Goal: Information Seeking & Learning: Check status

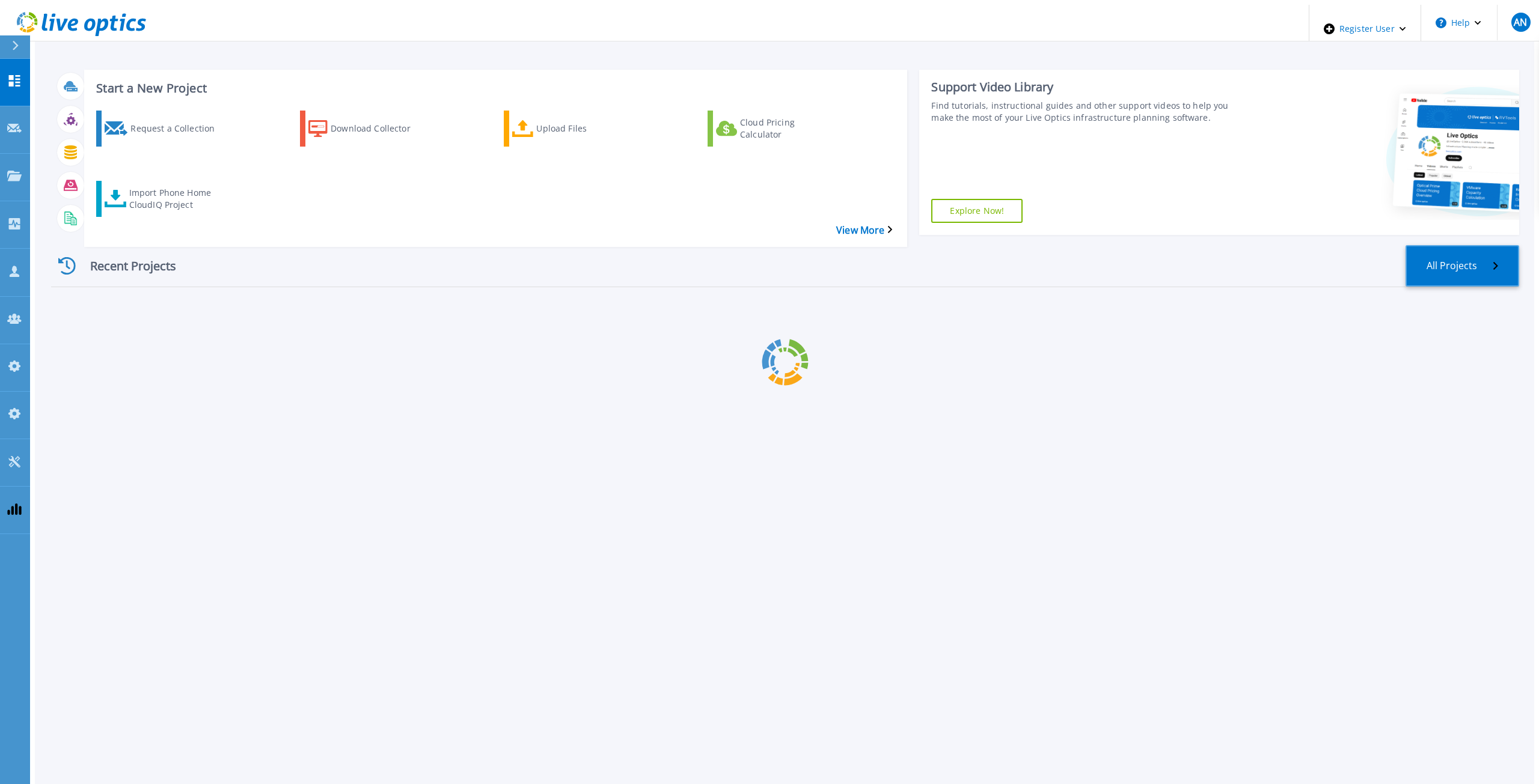
click at [1499, 238] on div "Start a New Project Request a Collection Download Collector Upload Files Cloud …" at bounding box center [785, 249] width 1468 height 377
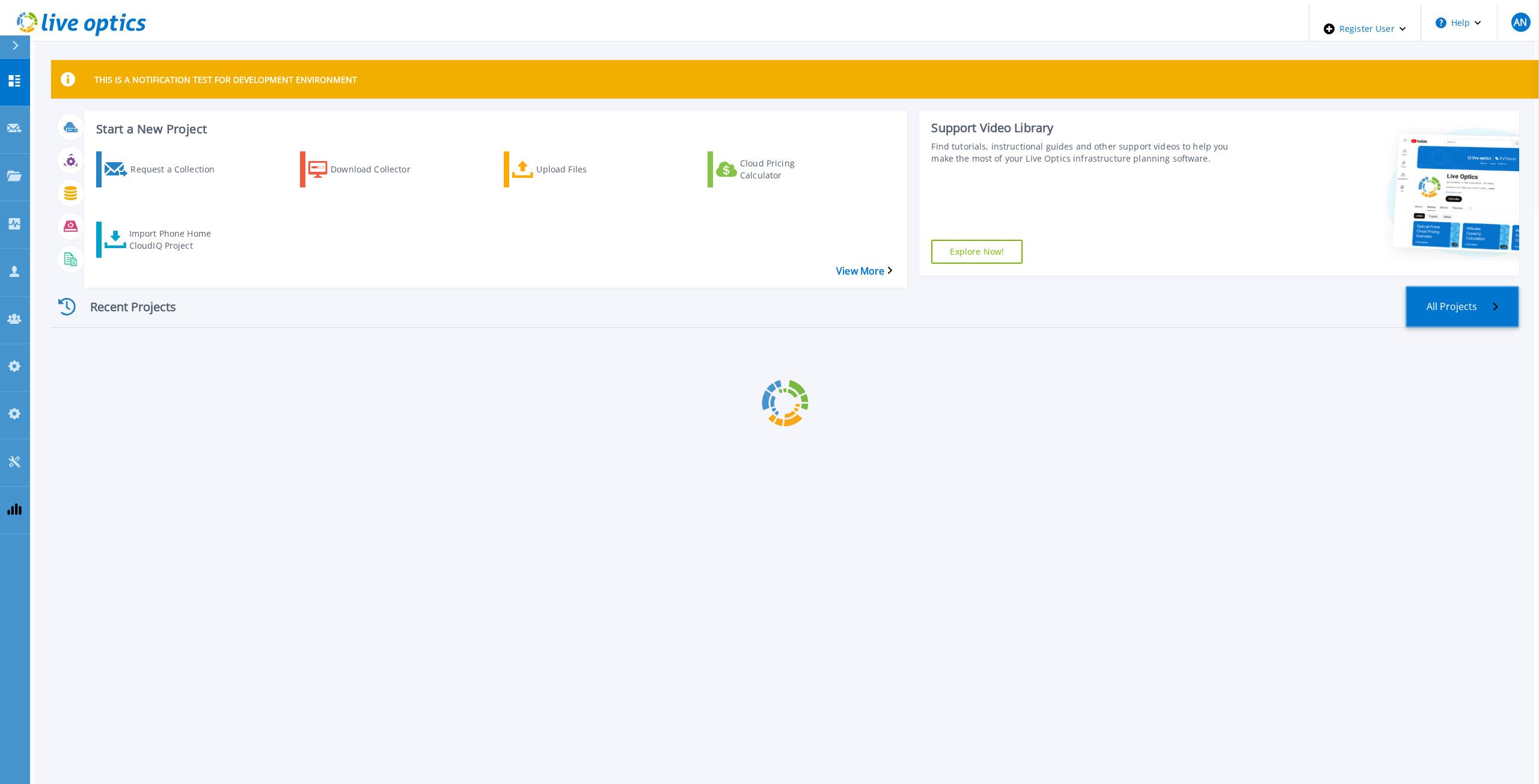
click at [1481, 286] on link "All Projects" at bounding box center [1462, 307] width 114 height 41
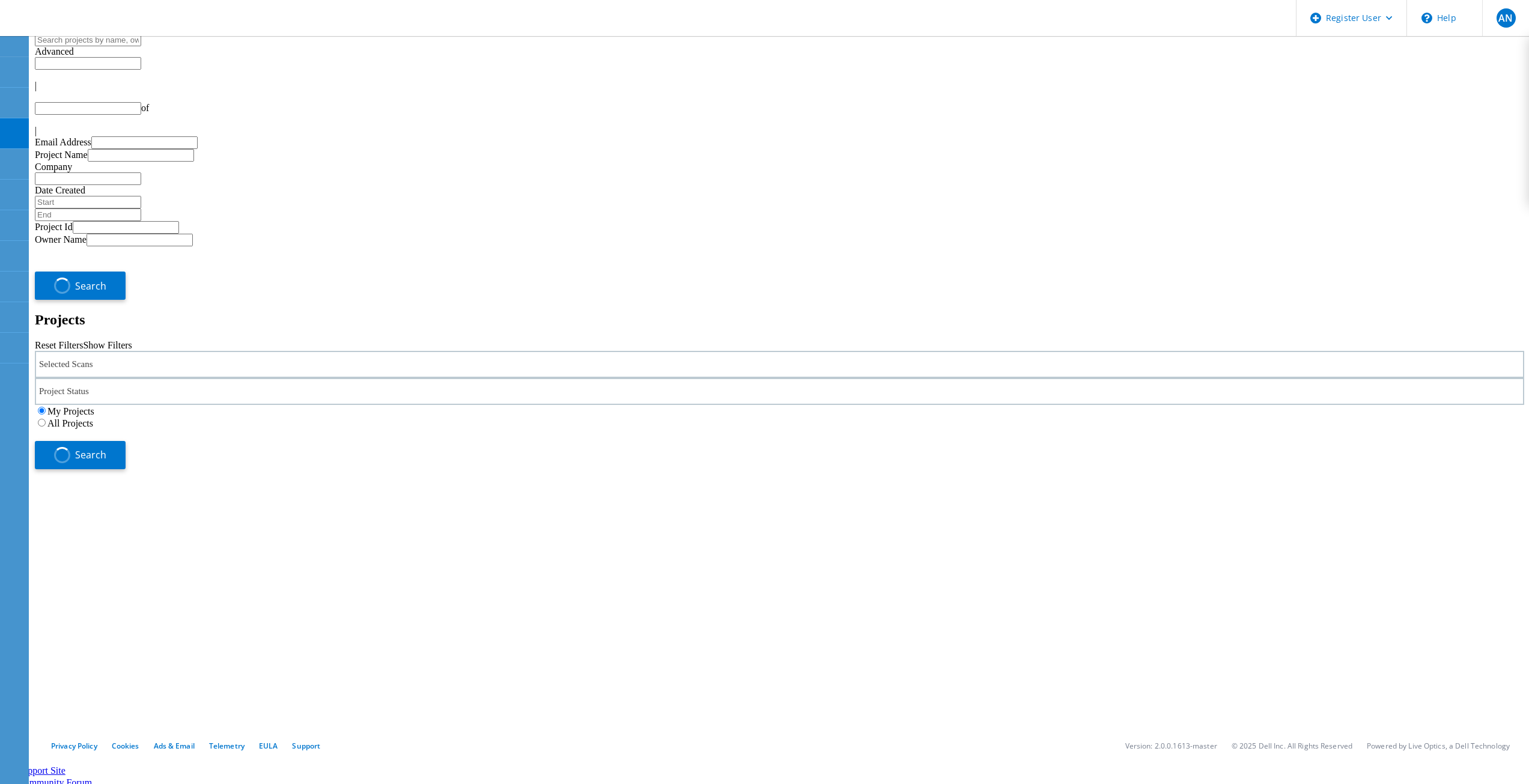
type input "1"
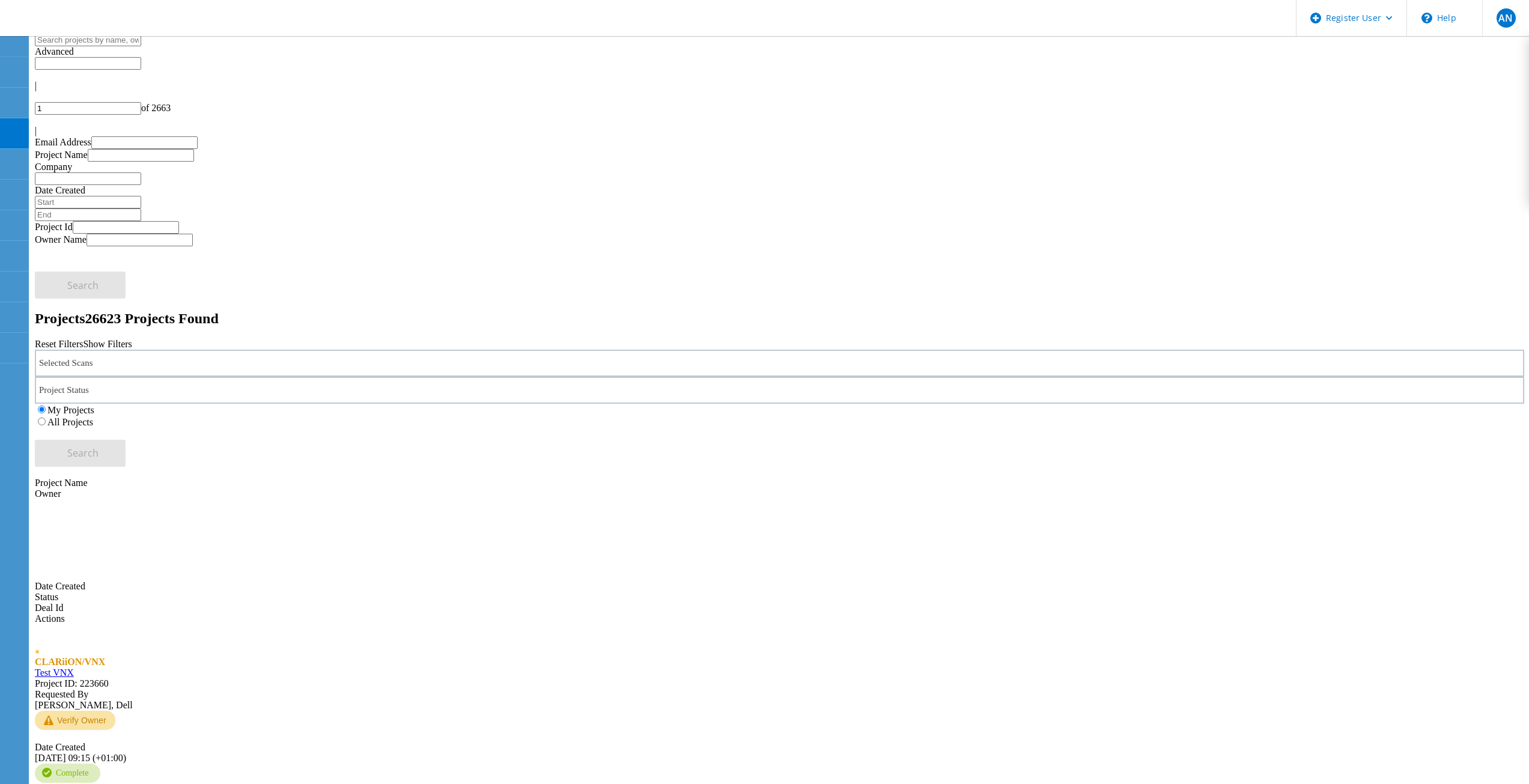
click at [143, 350] on div "Selected Scans" at bounding box center [779, 363] width 1489 height 27
click at [147, 350] on div "Selected Scans" at bounding box center [779, 363] width 1489 height 27
click at [123, 336] on label "VMAX4/PowerMax" at bounding box center [115, 341] width 79 height 10
click at [73, 337] on input "VMAX4/PowerMax" at bounding box center [69, 341] width 8 height 8
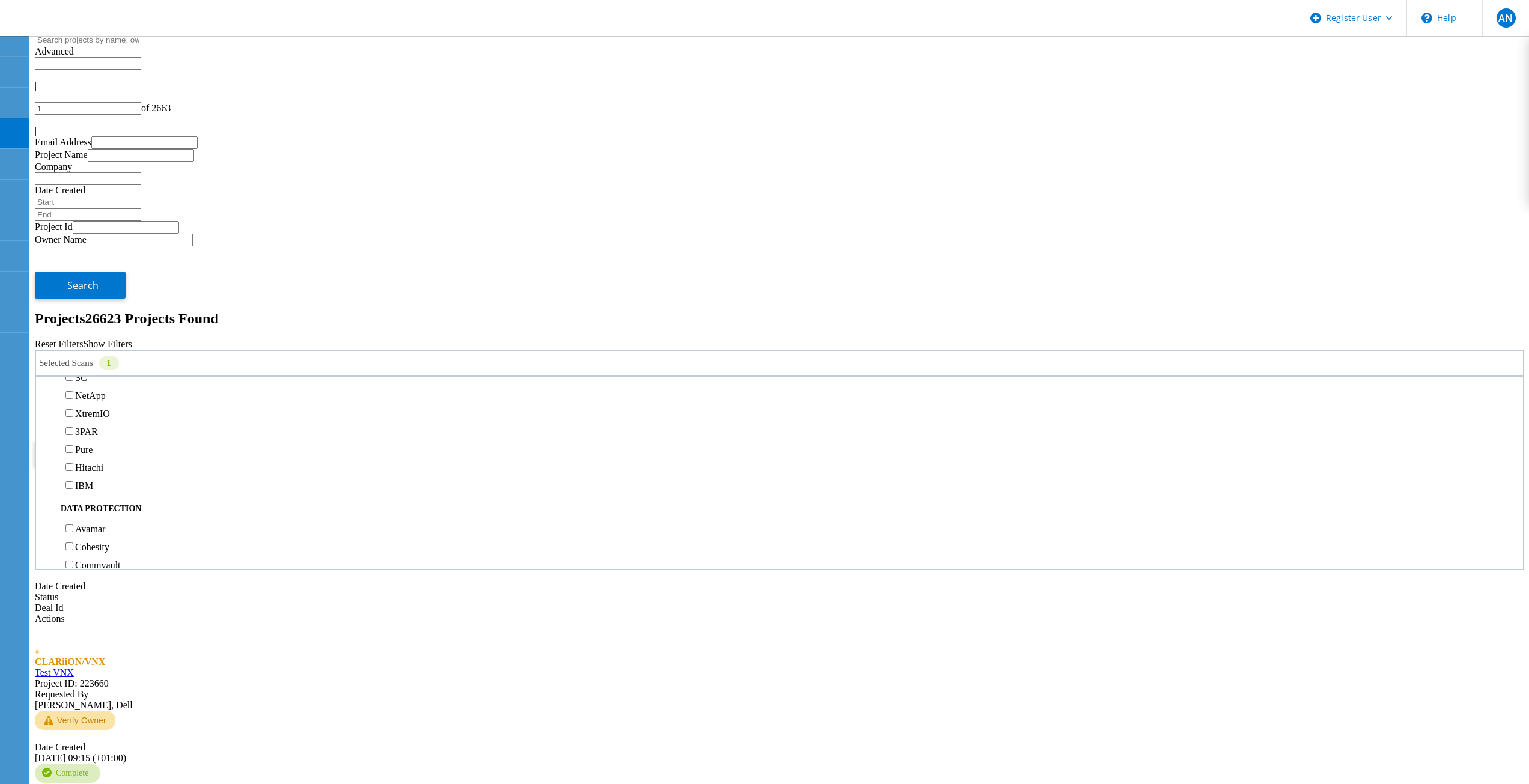
click at [126, 440] on button "Search" at bounding box center [80, 453] width 91 height 27
click at [93, 418] on label "All Projects" at bounding box center [70, 423] width 45 height 10
click at [45, 419] on input "All Projects" at bounding box center [41, 422] width 8 height 8
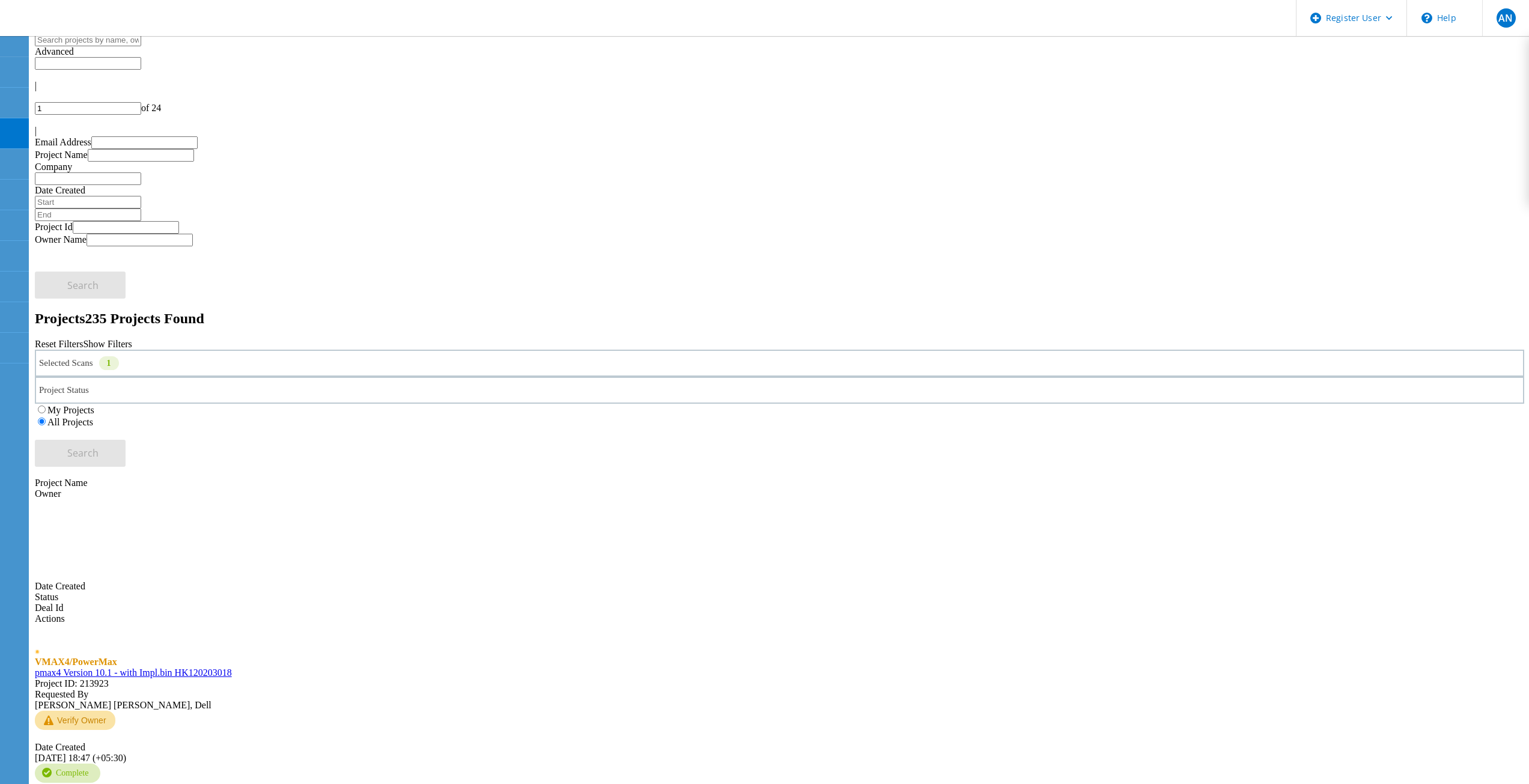
click at [1025, 404] on div "My Projects All Projects" at bounding box center [779, 416] width 1489 height 24
click at [371, 350] on div "Selected Scans 1 Project Status In Progress Complete Published Anonymous Archiv…" at bounding box center [779, 408] width 1489 height 117
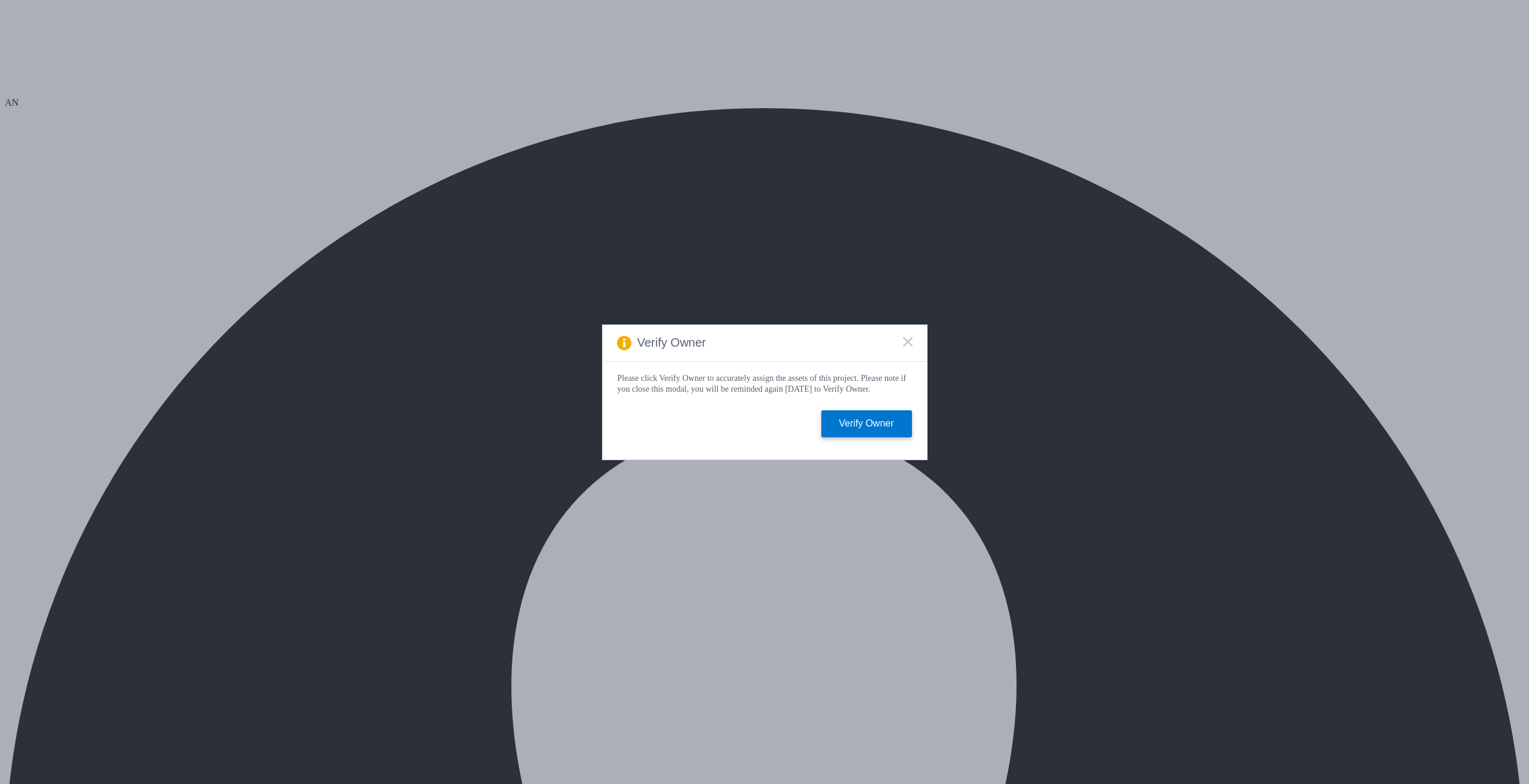
click at [910, 337] on rect at bounding box center [907, 341] width 10 height 10
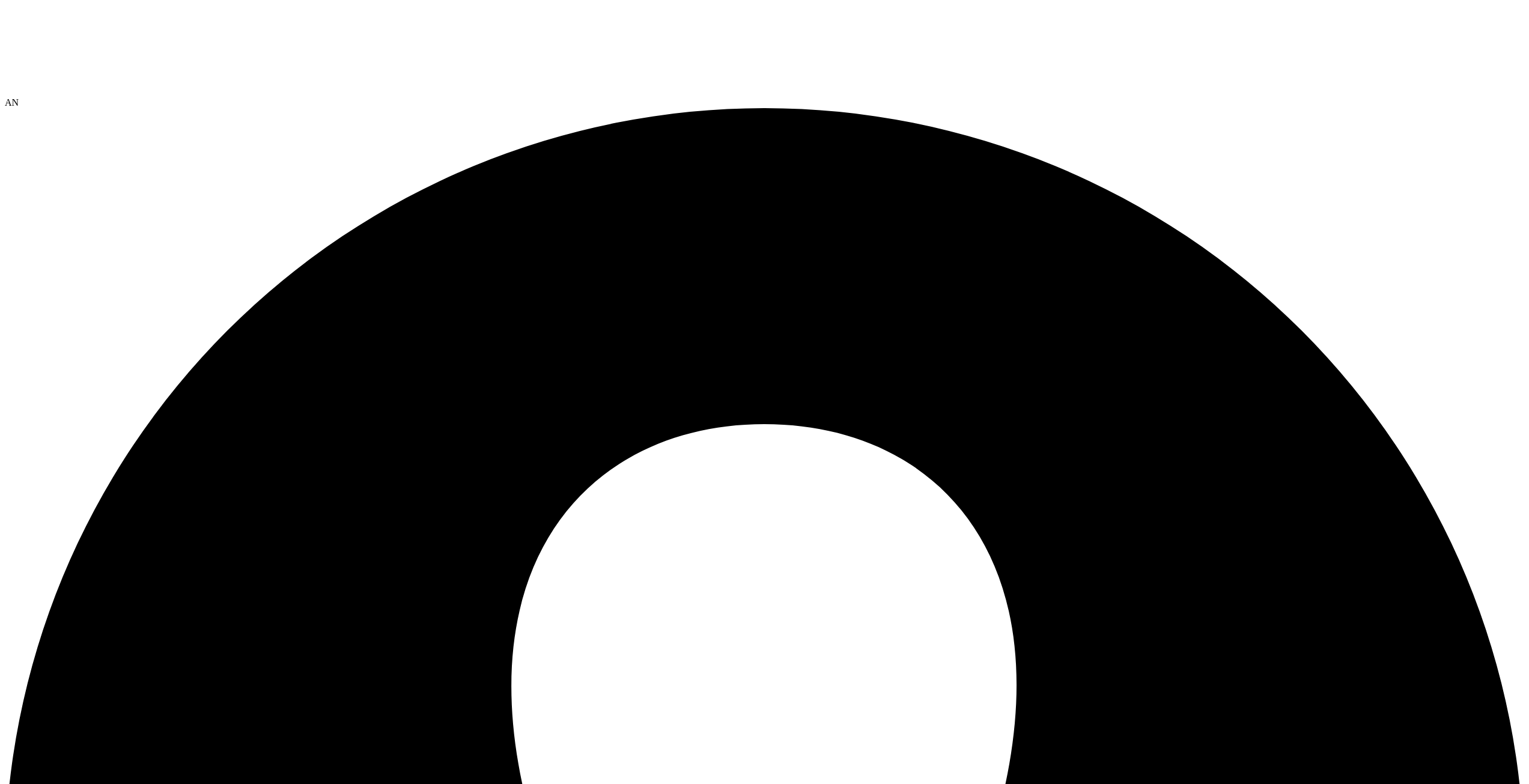
click at [104, 5] on div at bounding box center [764, 51] width 1519 height 92
click at [74, 9] on icon at bounding box center [95, 50] width 180 height 90
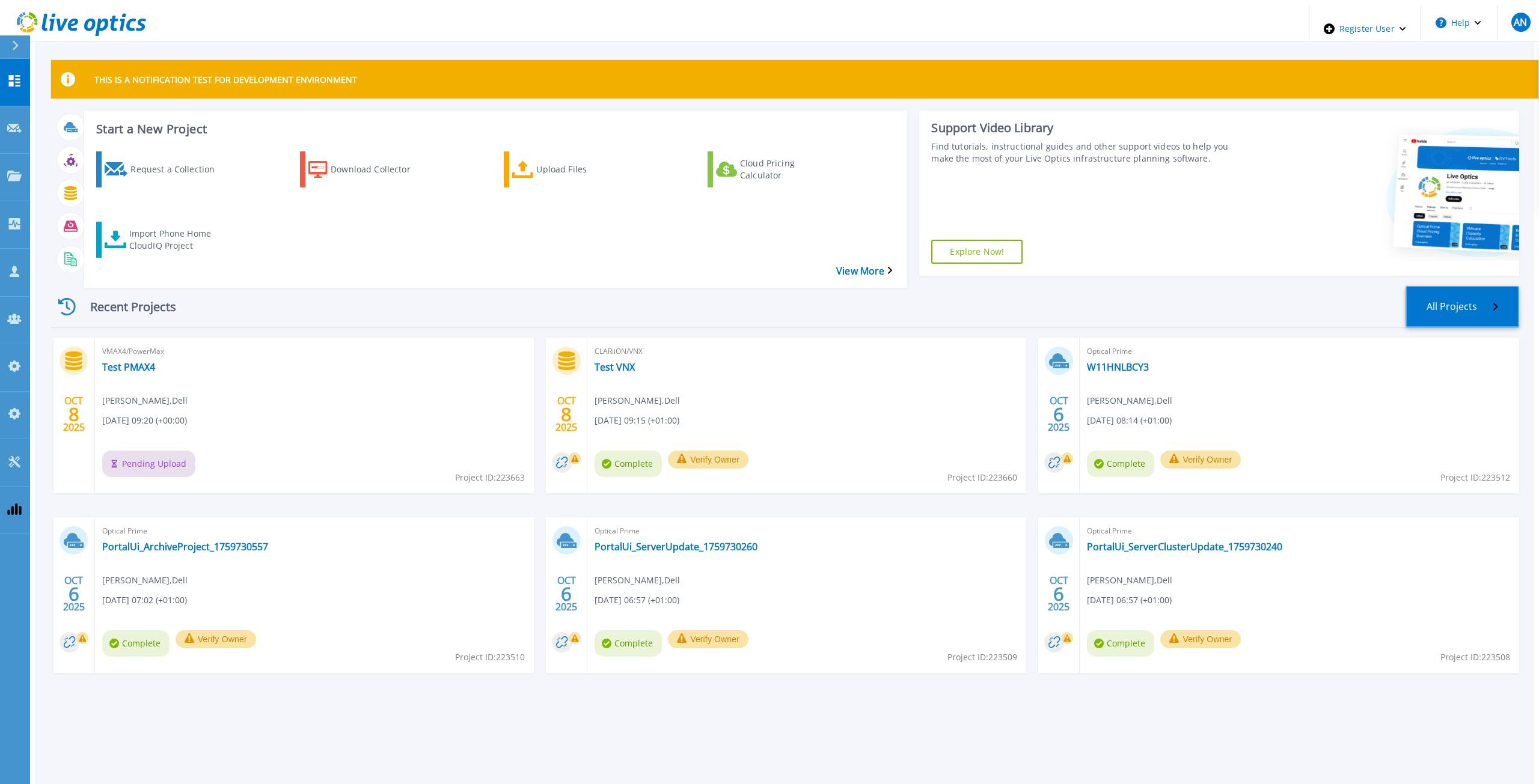
click at [1473, 290] on link "All Projects" at bounding box center [1462, 307] width 114 height 41
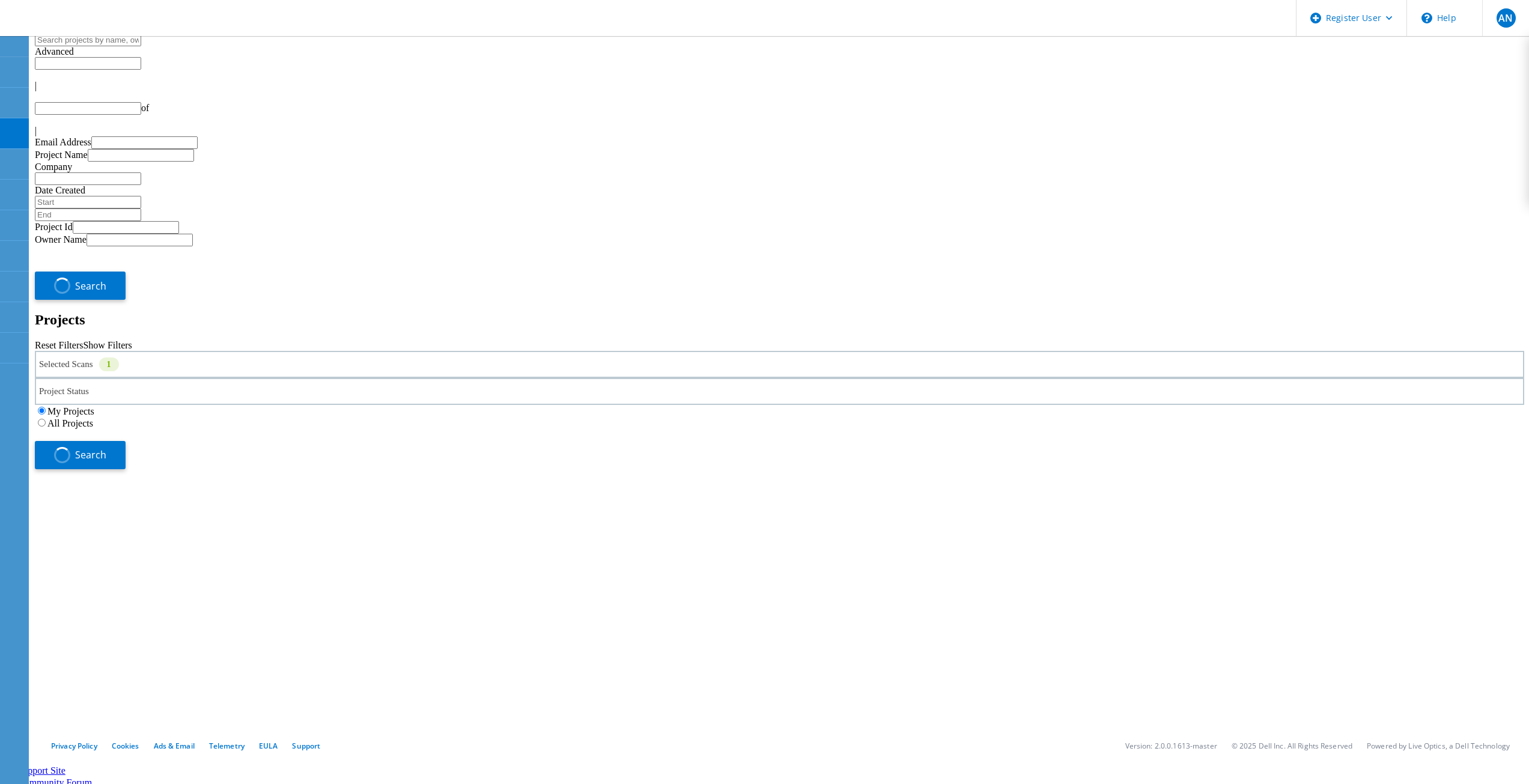
type input "1"
click at [93, 418] on label "All Projects" at bounding box center [70, 423] width 45 height 10
click at [45, 419] on input "All Projects" at bounding box center [41, 422] width 8 height 8
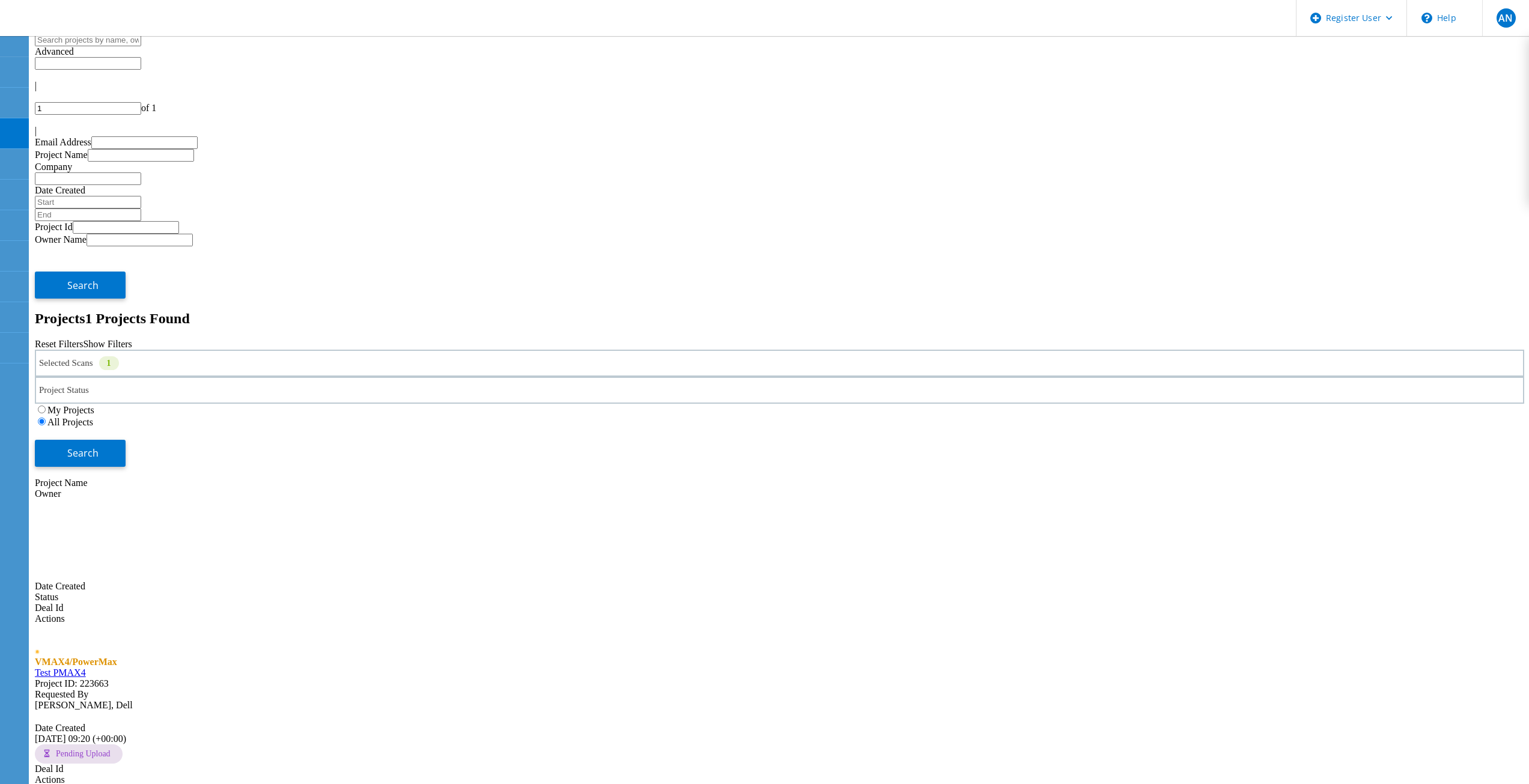
click at [1317, 350] on div "Selected Scans 1 Project Status In Progress Complete Published Anonymous Archiv…" at bounding box center [779, 408] width 1489 height 117
click at [99, 446] on span "Search" at bounding box center [83, 453] width 31 height 13
click at [409, 350] on div "Selected Scans 1" at bounding box center [779, 363] width 1489 height 27
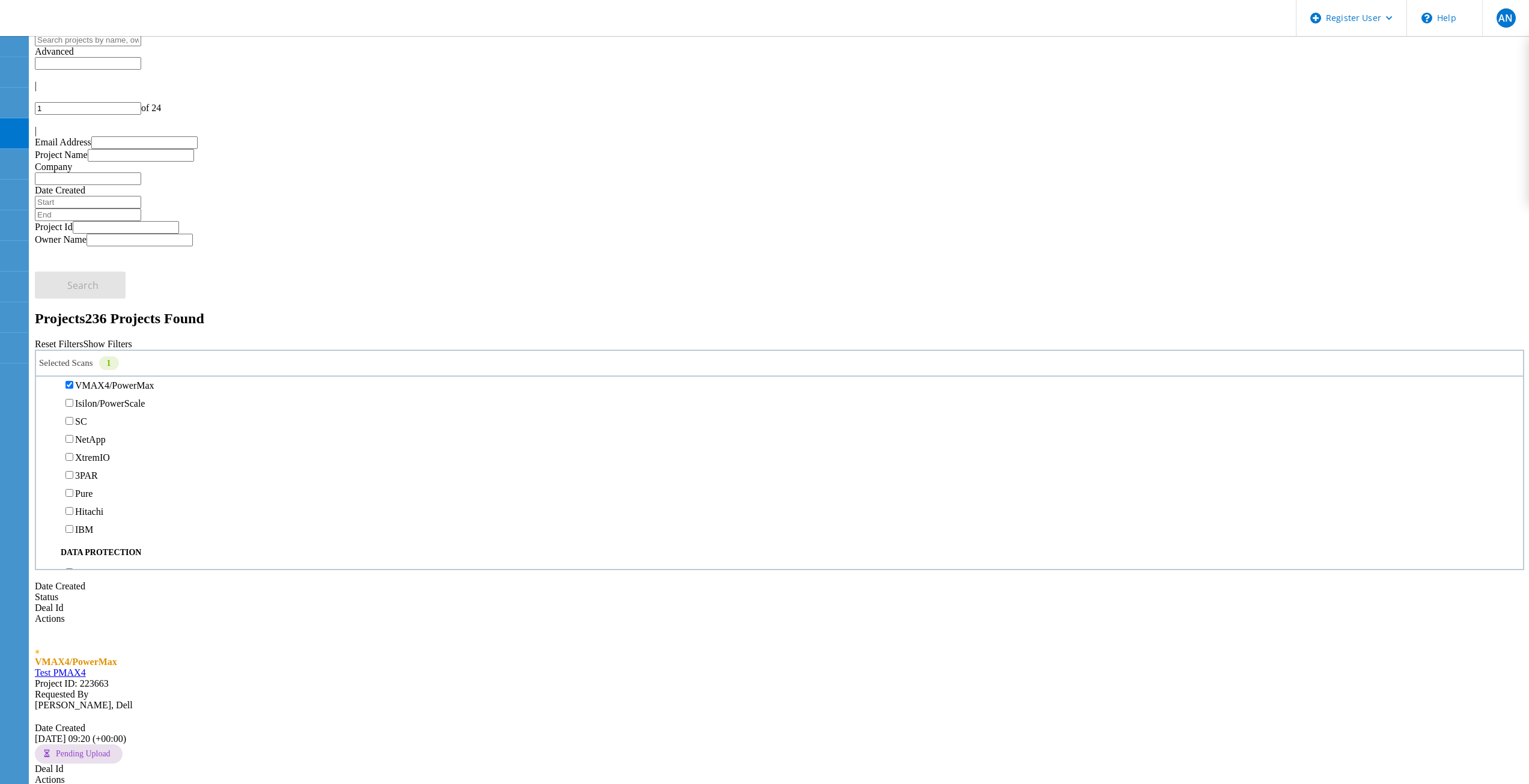
scroll to position [360, 0]
click at [104, 336] on label "VMAX4/PowerMax" at bounding box center [115, 341] width 79 height 10
click at [73, 337] on input "VMAX4/PowerMax" at bounding box center [69, 341] width 8 height 8
click at [126, 440] on button "Search" at bounding box center [80, 453] width 91 height 27
click at [459, 311] on h2 "Projects 89230 Projects Found" at bounding box center [779, 319] width 1489 height 16
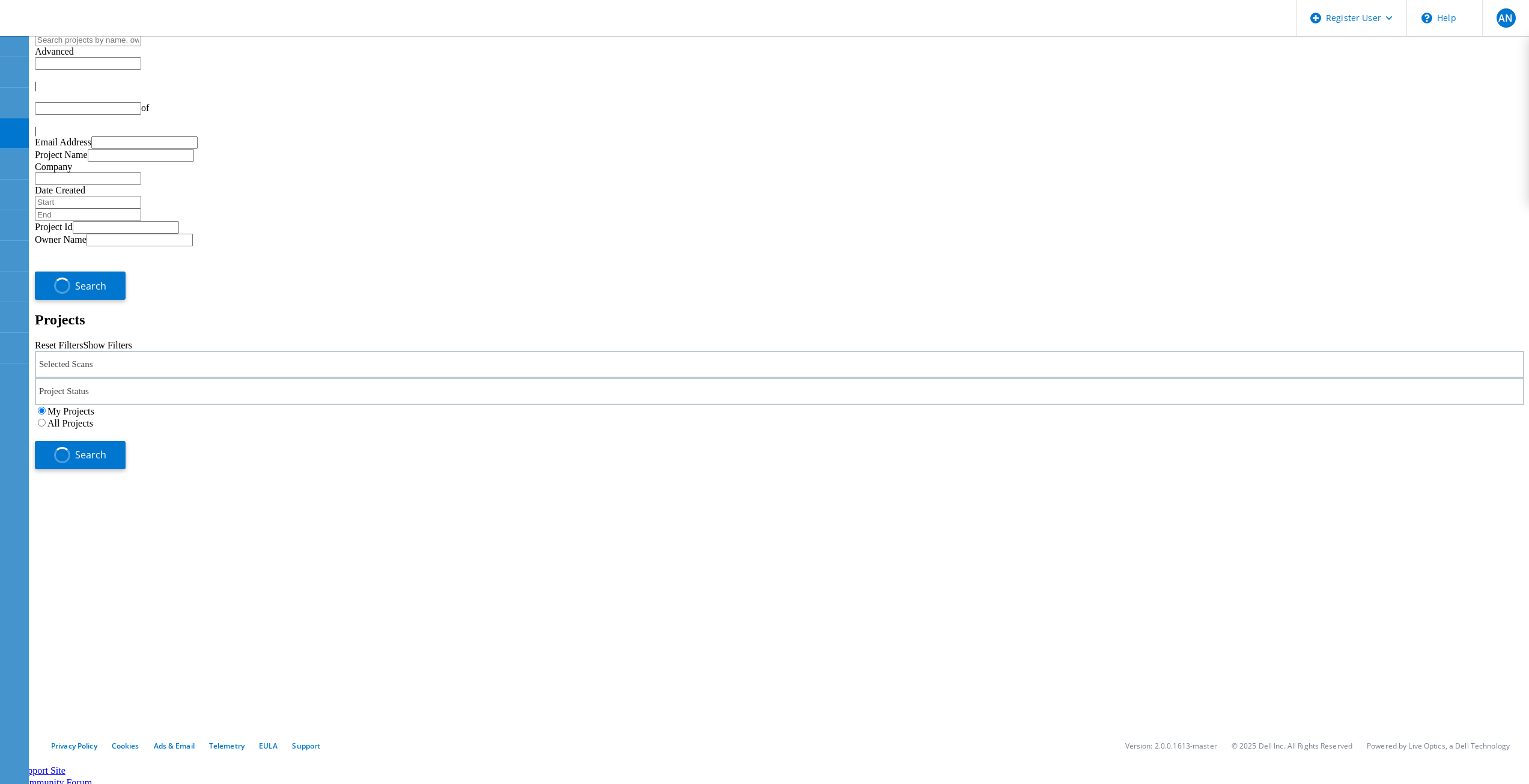
type input "1"
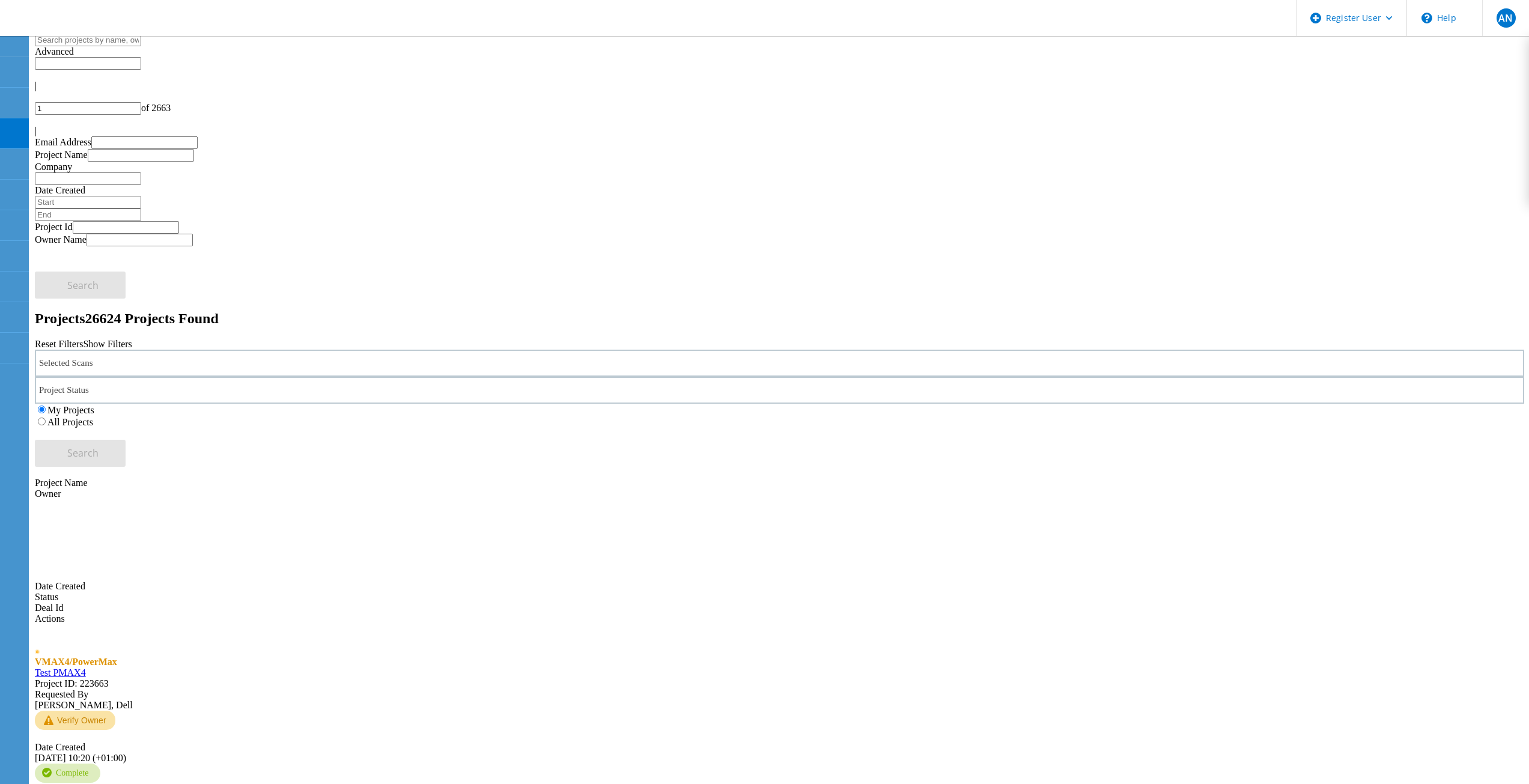
click at [450, 350] on div "Selected Scans" at bounding box center [779, 363] width 1489 height 27
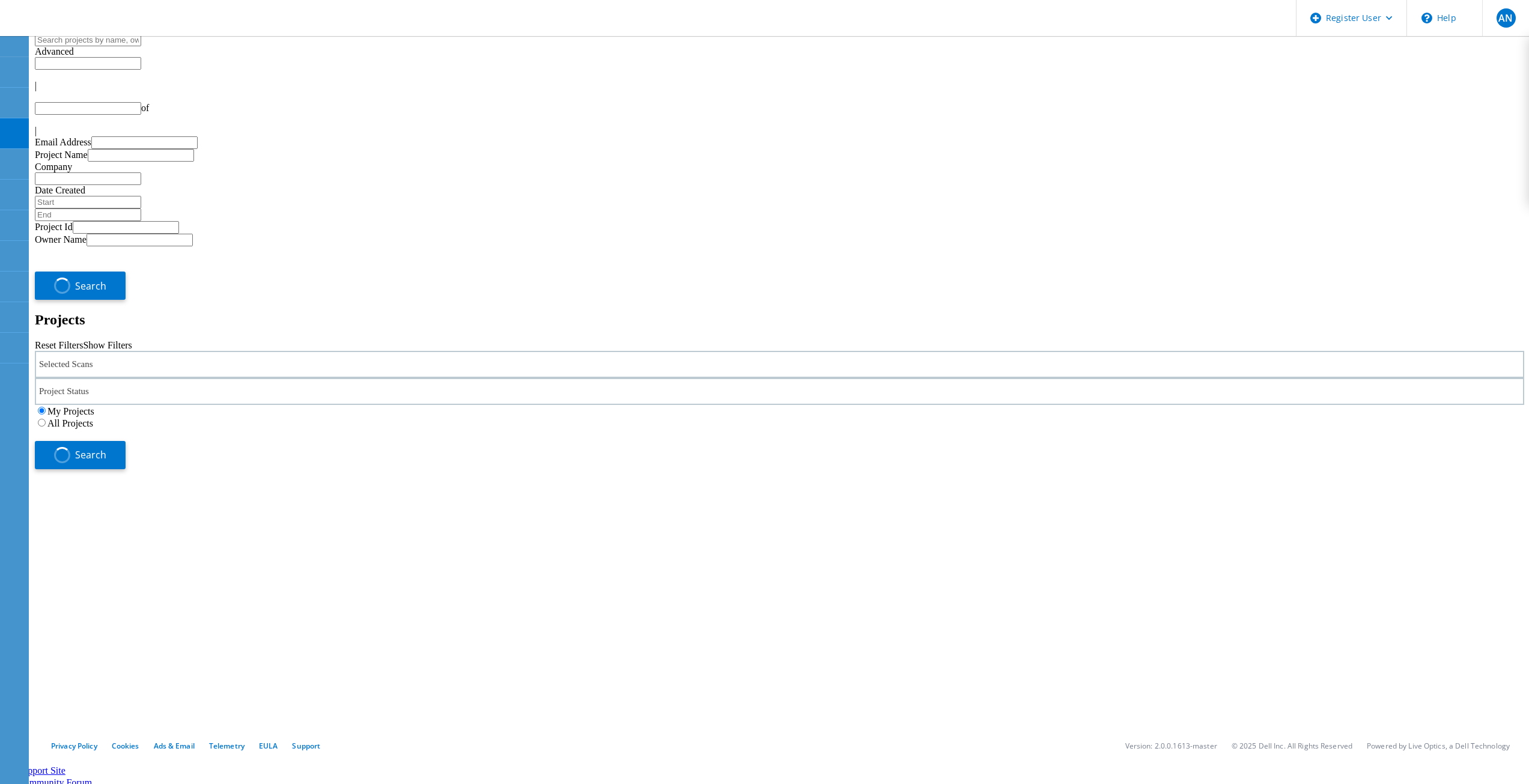
type input "1"
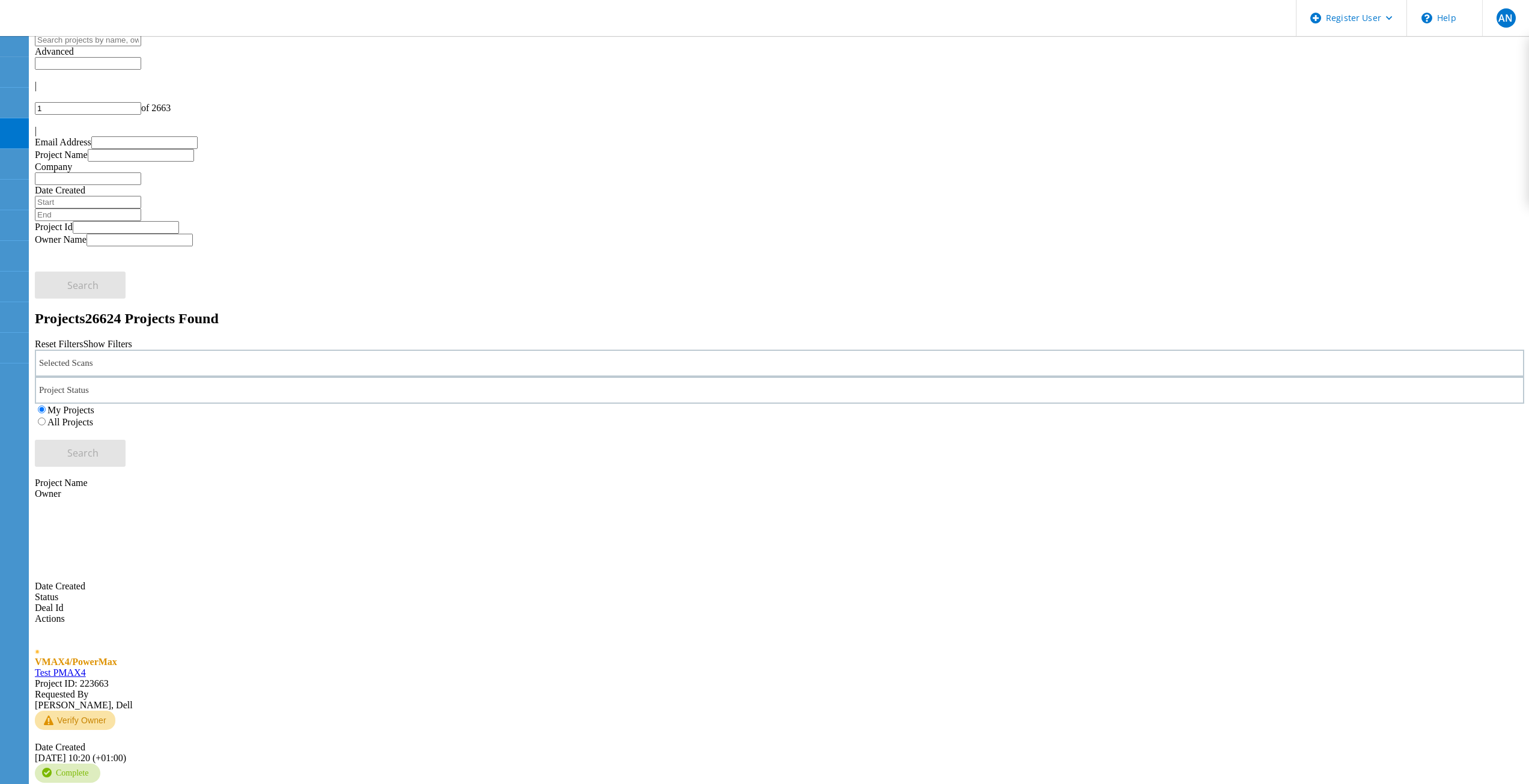
click at [109, 678] on span "Project ID: 223663" at bounding box center [72, 683] width 74 height 10
copy span "223663"
click at [292, 350] on div "Selected Scans" at bounding box center [779, 363] width 1489 height 27
click at [161, 350] on div "Selected Scans" at bounding box center [779, 363] width 1489 height 27
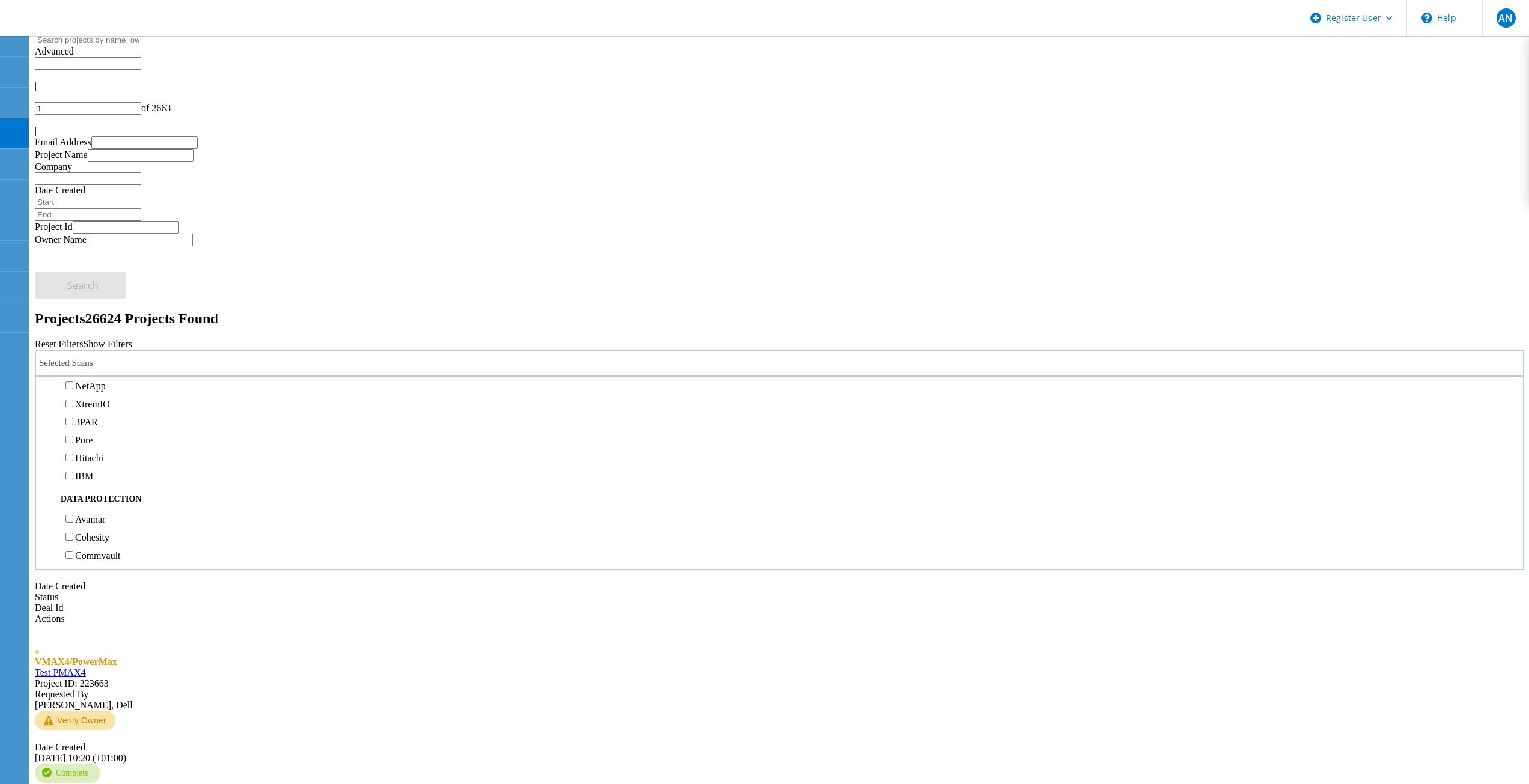
scroll to position [360, 0]
click at [146, 336] on label "VMAX4/PowerMax" at bounding box center [115, 341] width 79 height 10
click at [73, 337] on input "VMAX4/PowerMax" at bounding box center [69, 341] width 8 height 8
click at [99, 446] on span "Search" at bounding box center [83, 453] width 31 height 13
click at [93, 417] on label "All Projects" at bounding box center [70, 422] width 45 height 10
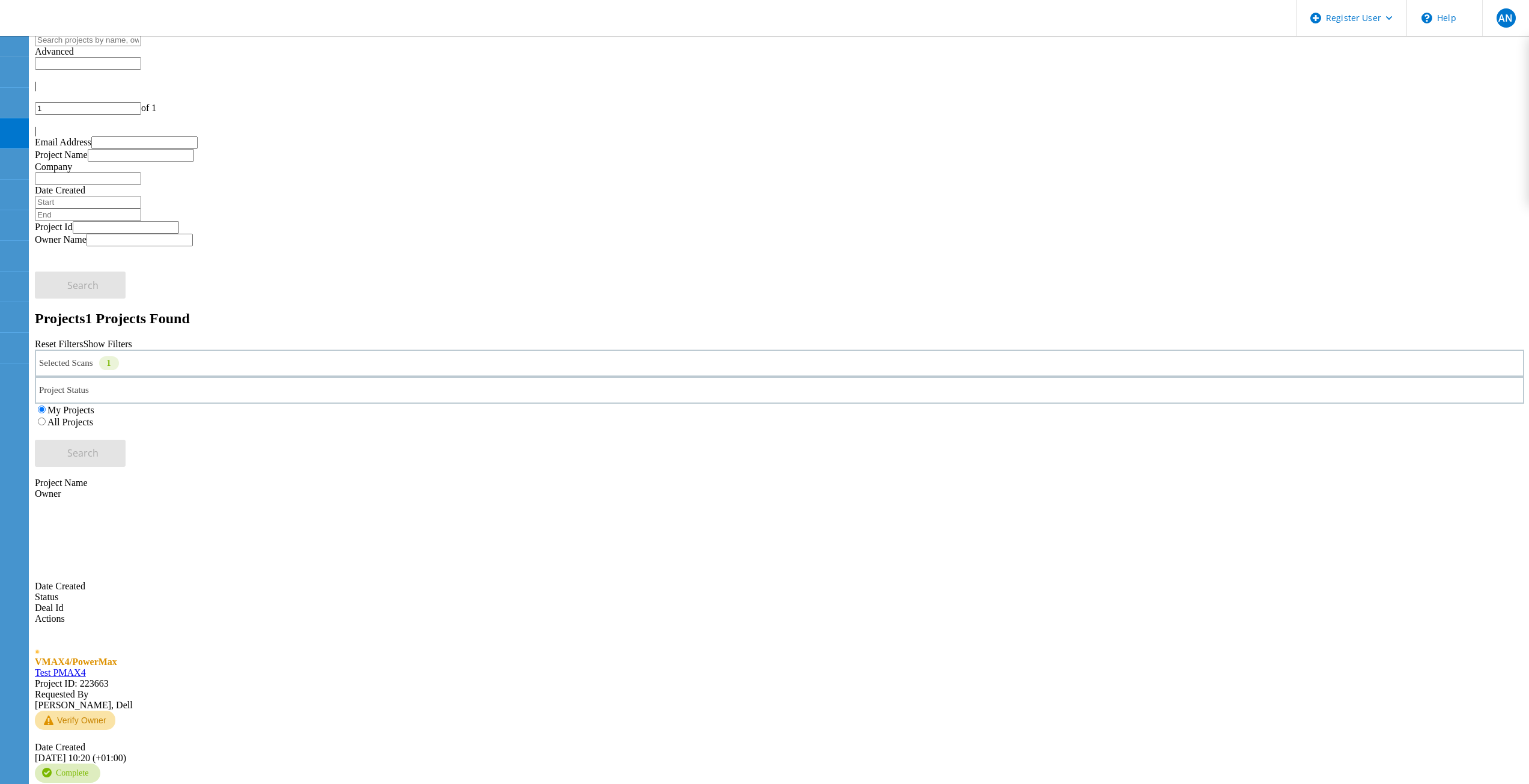
click at [45, 417] on input "All Projects" at bounding box center [41, 421] width 8 height 8
click at [126, 440] on button "Search" at bounding box center [80, 453] width 91 height 27
copy span "213923"
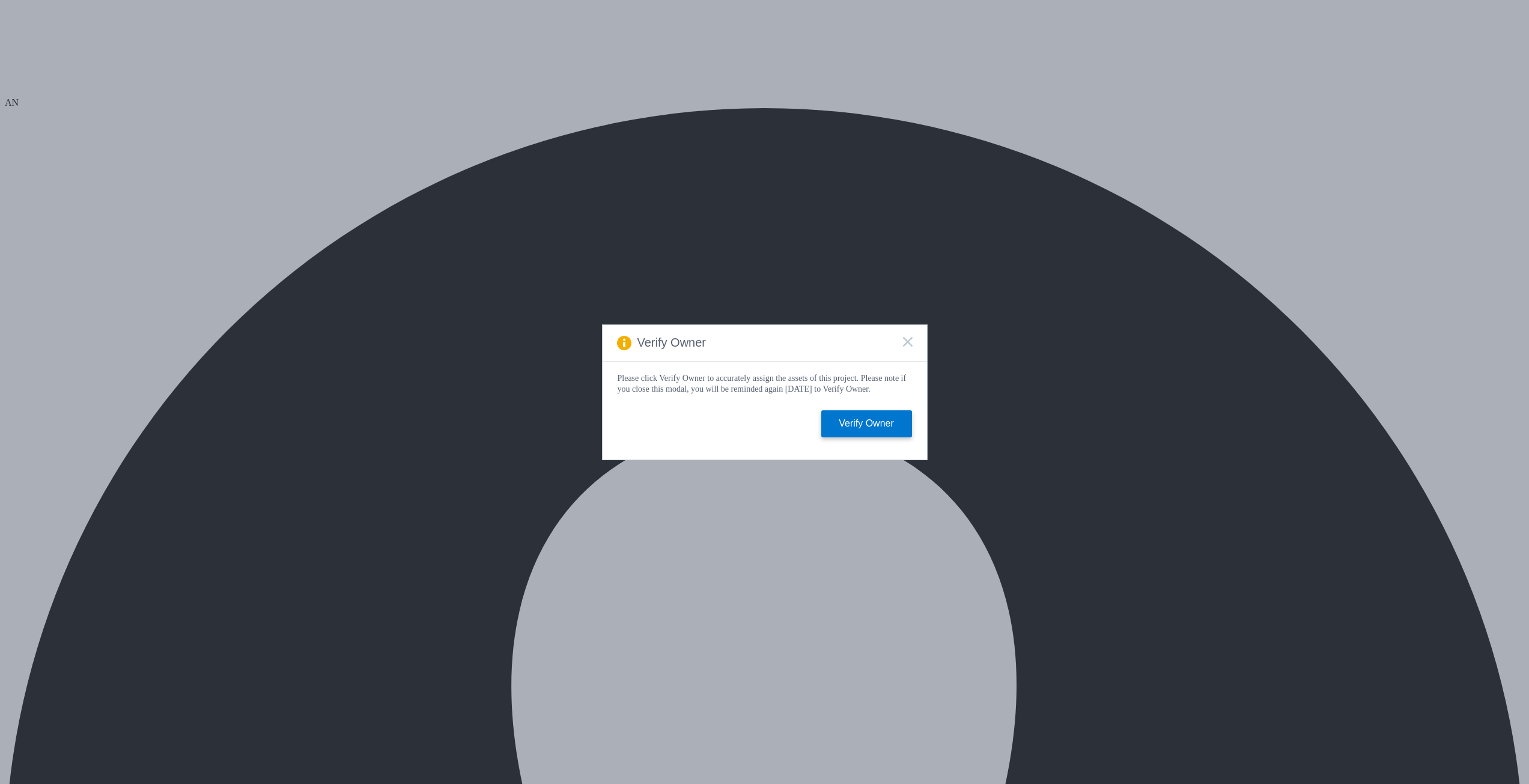
click at [911, 339] on icon at bounding box center [908, 342] width 10 height 10
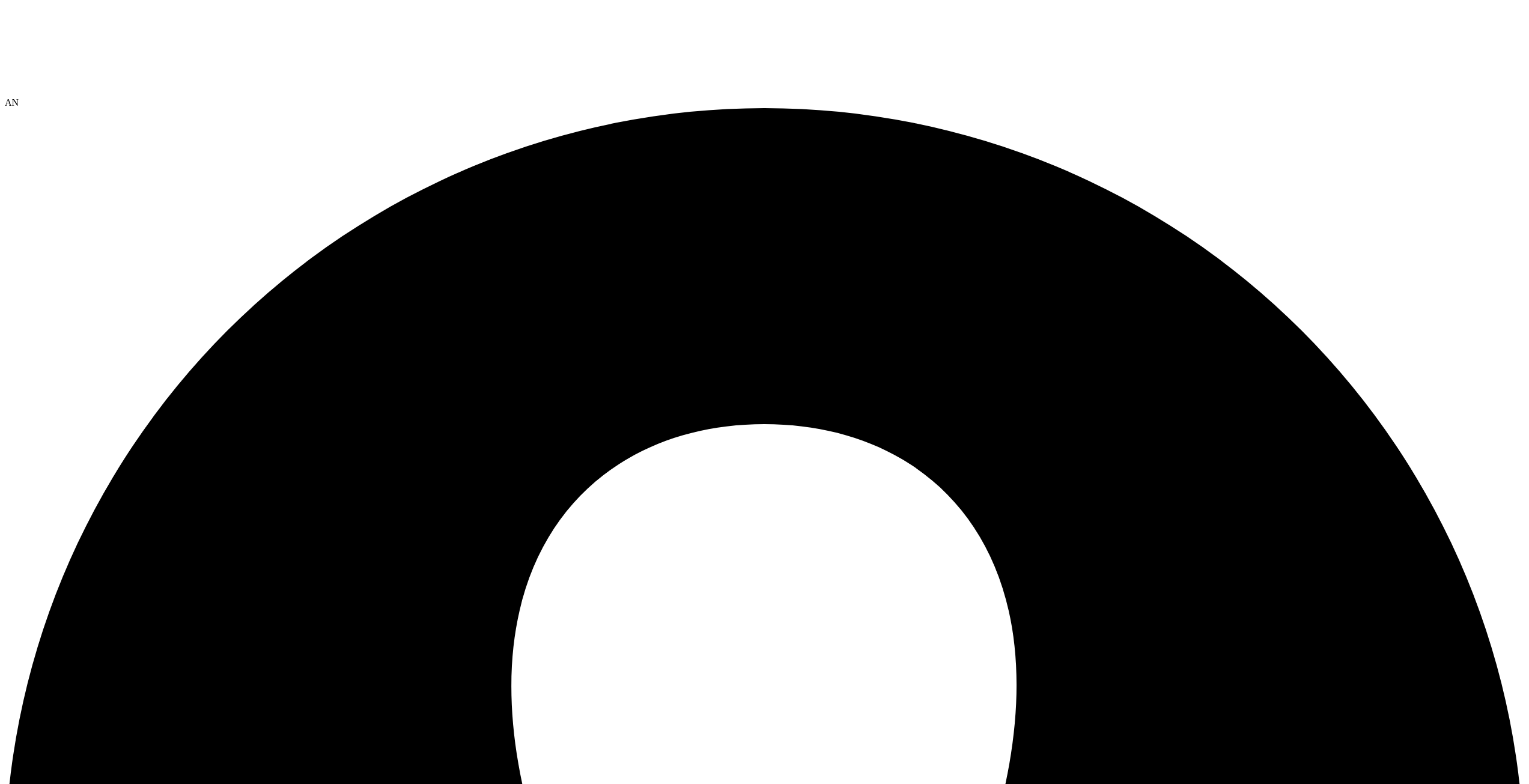
click at [73, 13] on icon at bounding box center [95, 50] width 180 height 90
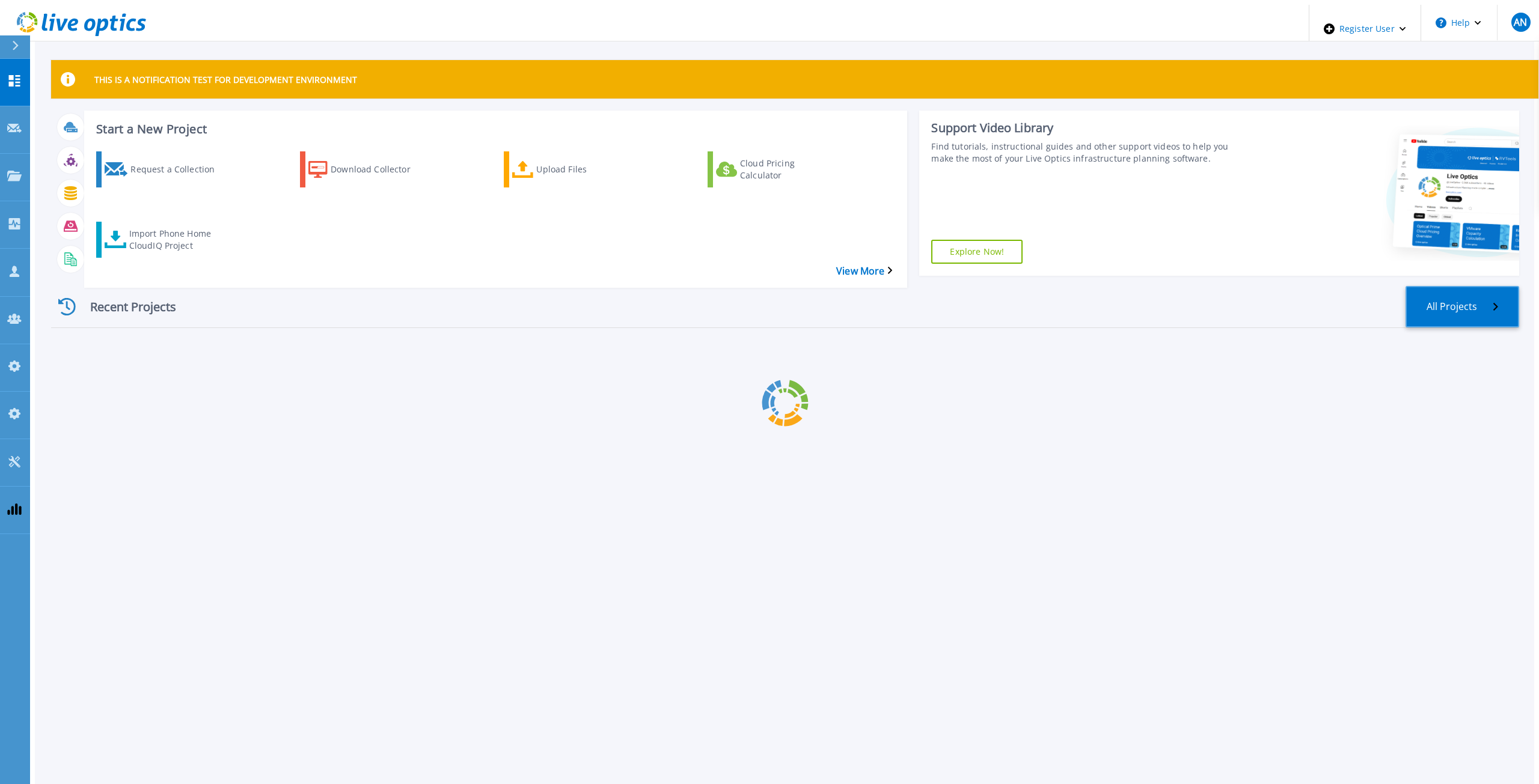
click at [1479, 290] on link "All Projects" at bounding box center [1462, 307] width 114 height 41
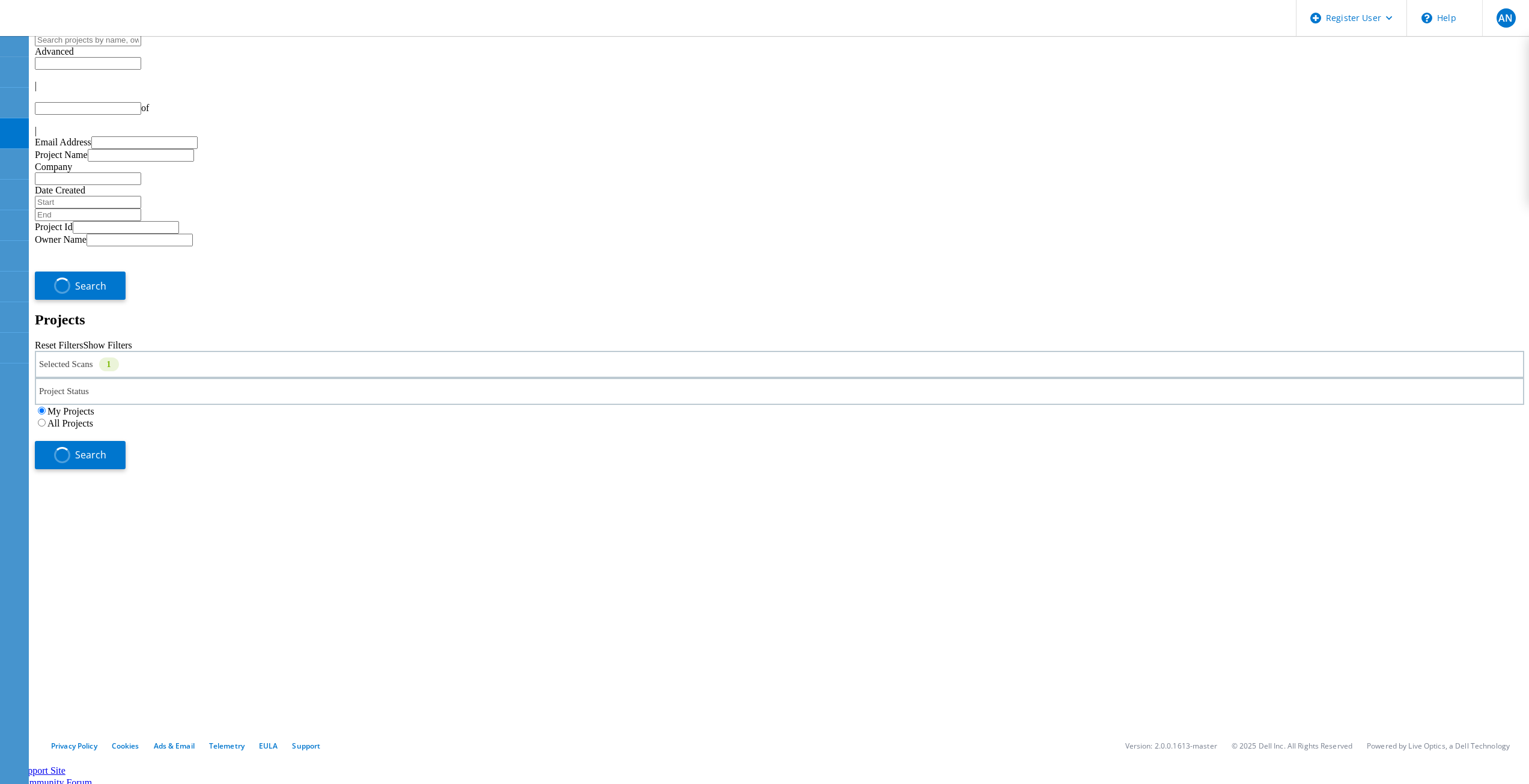
type input "1"
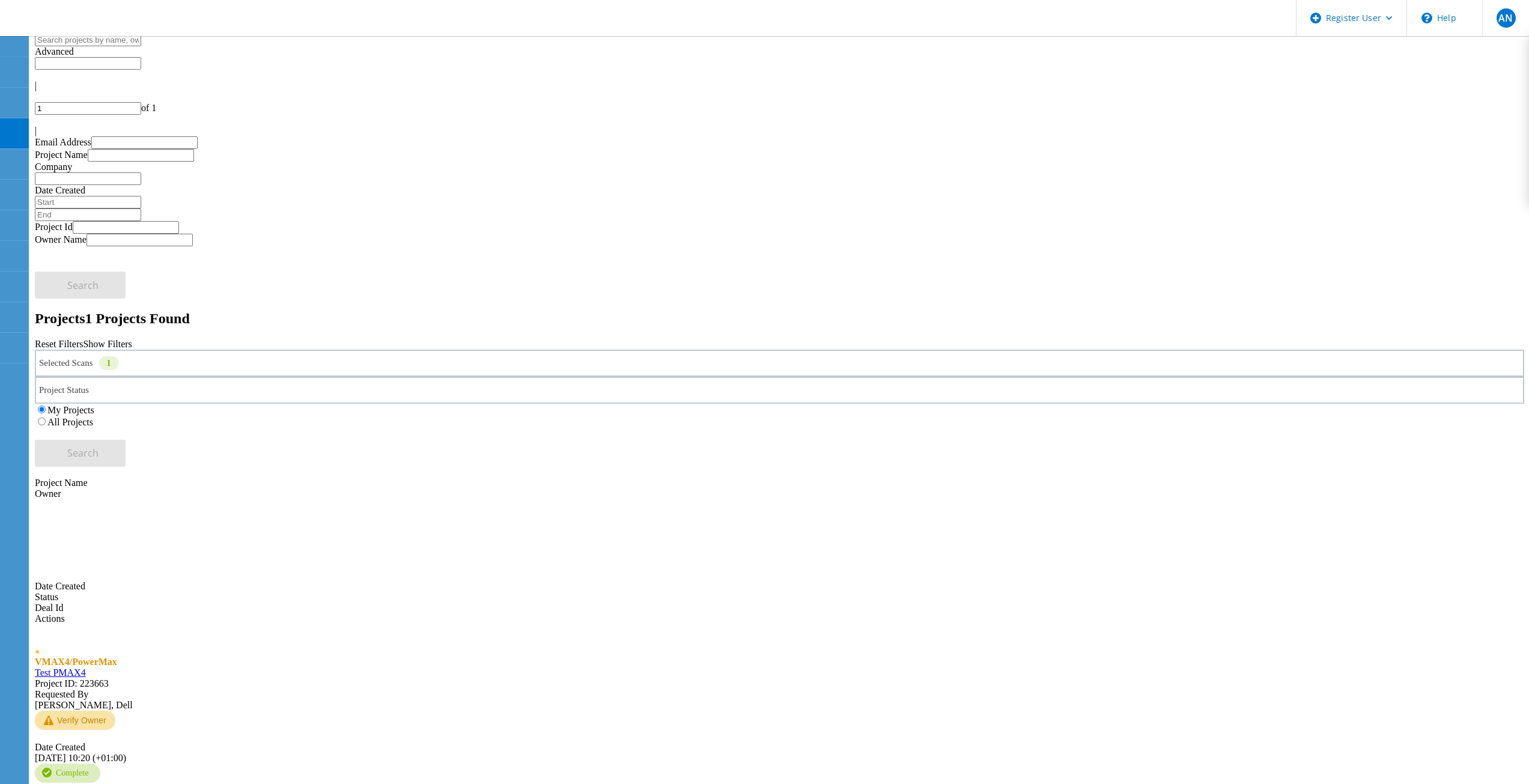
click at [86, 668] on link "Test PMAX4" at bounding box center [60, 673] width 51 height 10
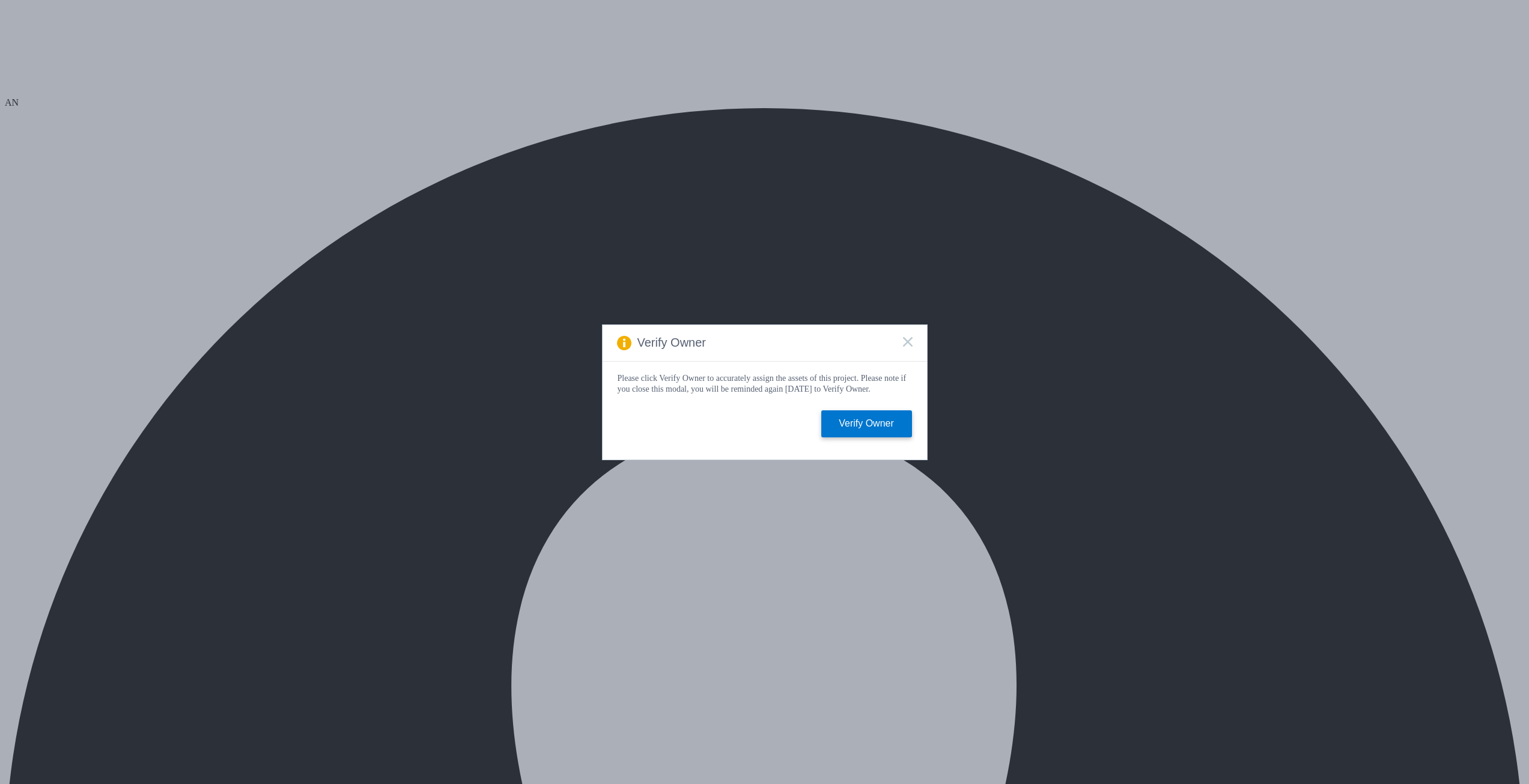
click at [905, 339] on icon at bounding box center [908, 342] width 10 height 10
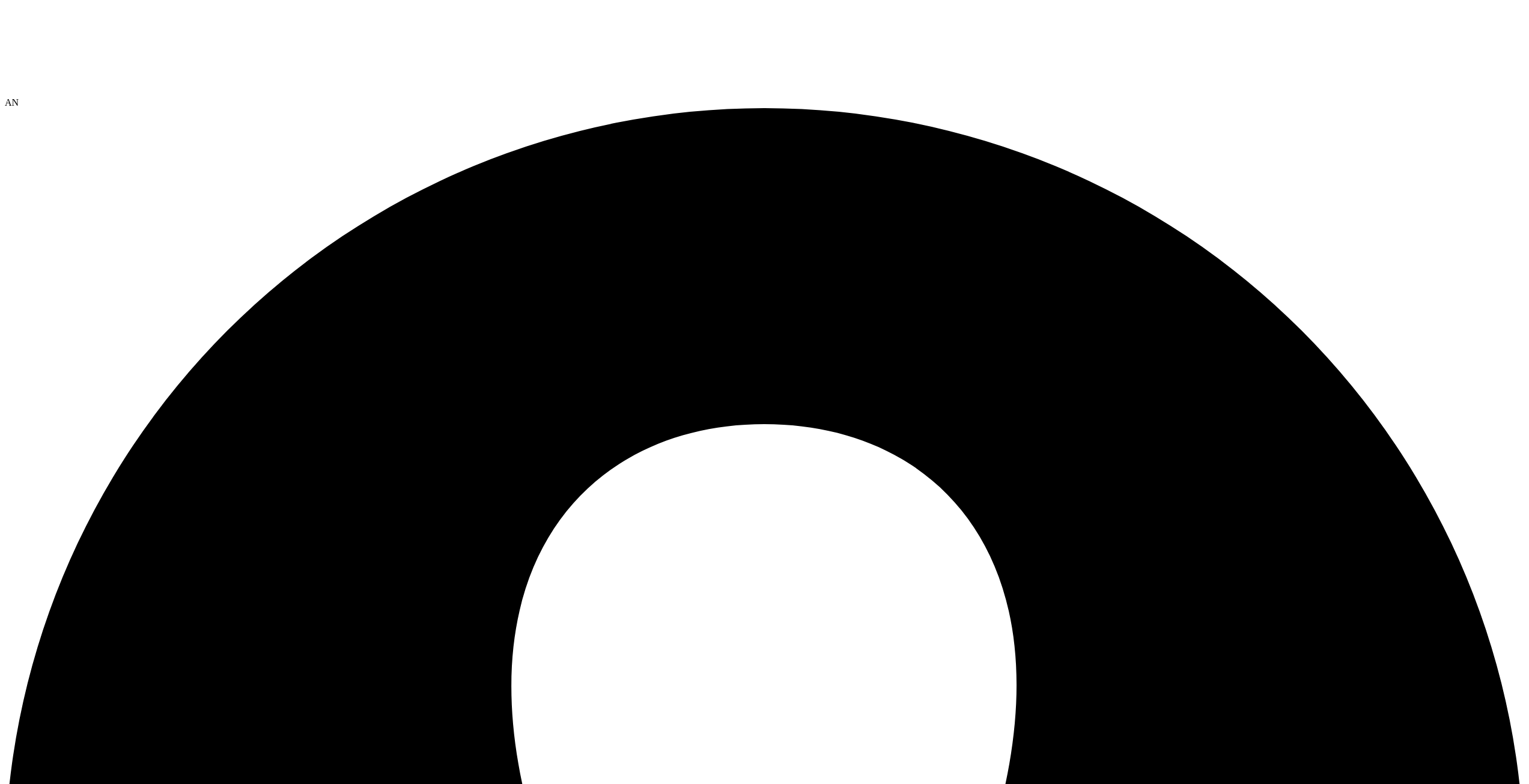
click at [5, 5] on use at bounding box center [5, 5] width 0 height 0
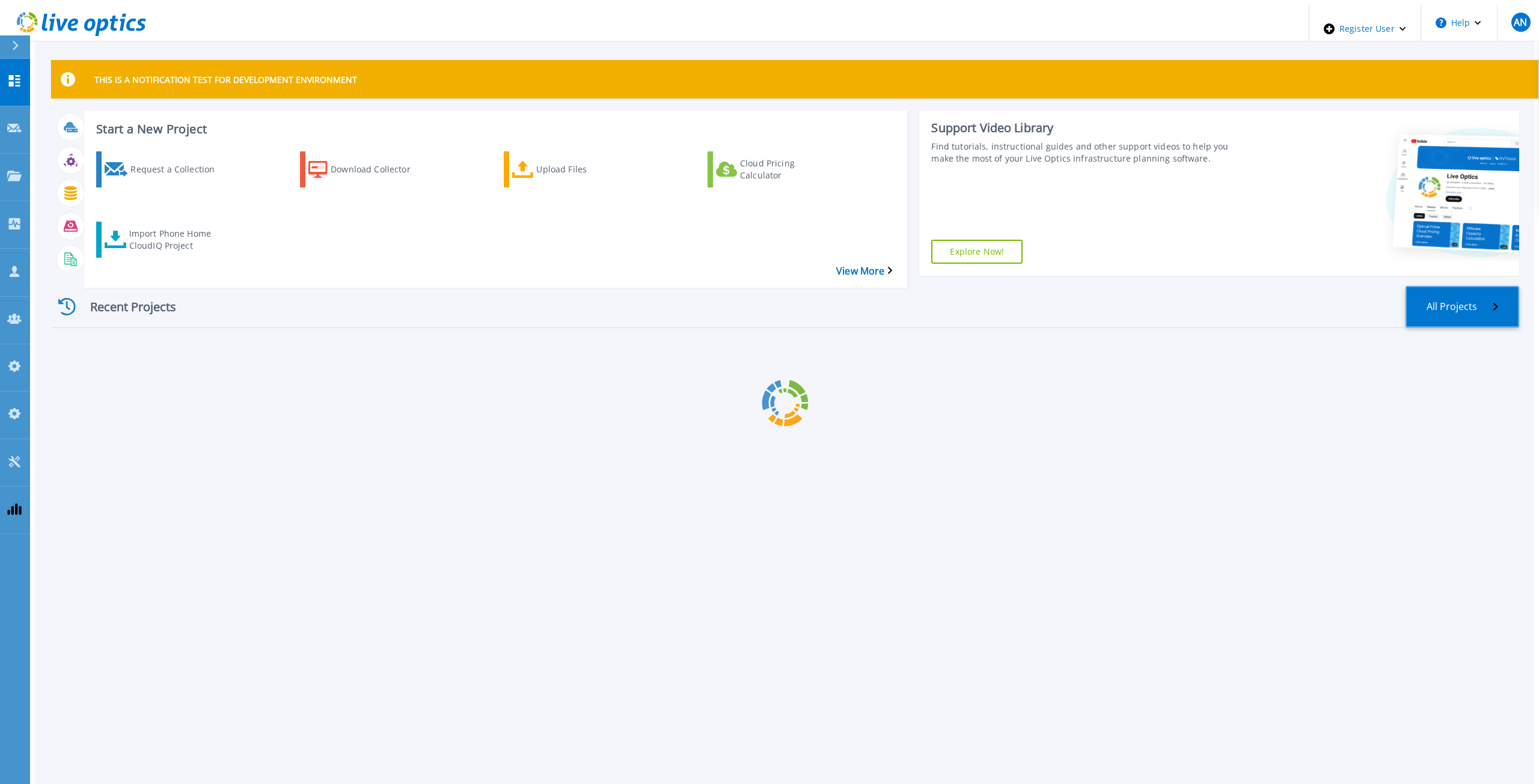
click at [1456, 292] on link "All Projects" at bounding box center [1462, 307] width 114 height 41
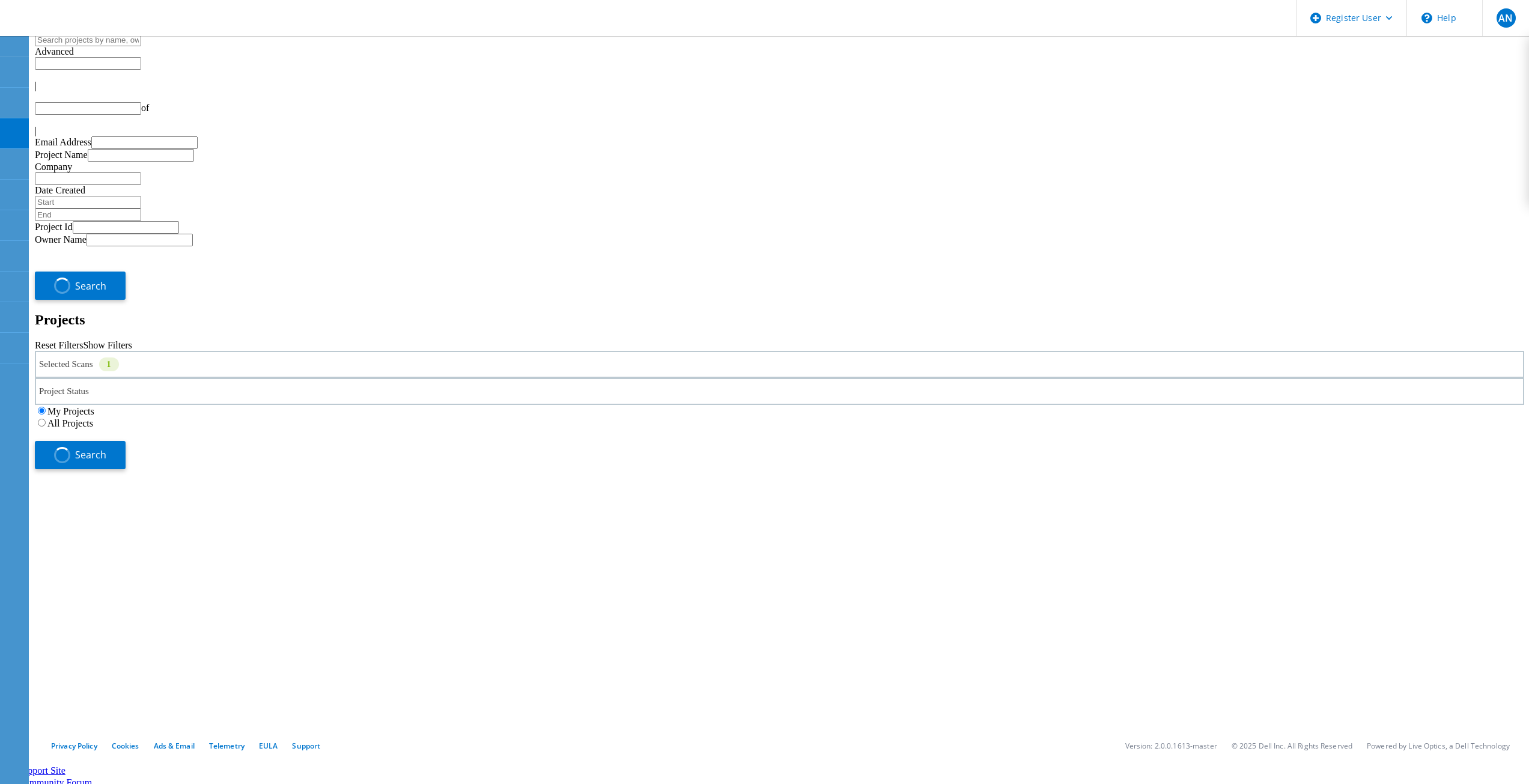
type input "1"
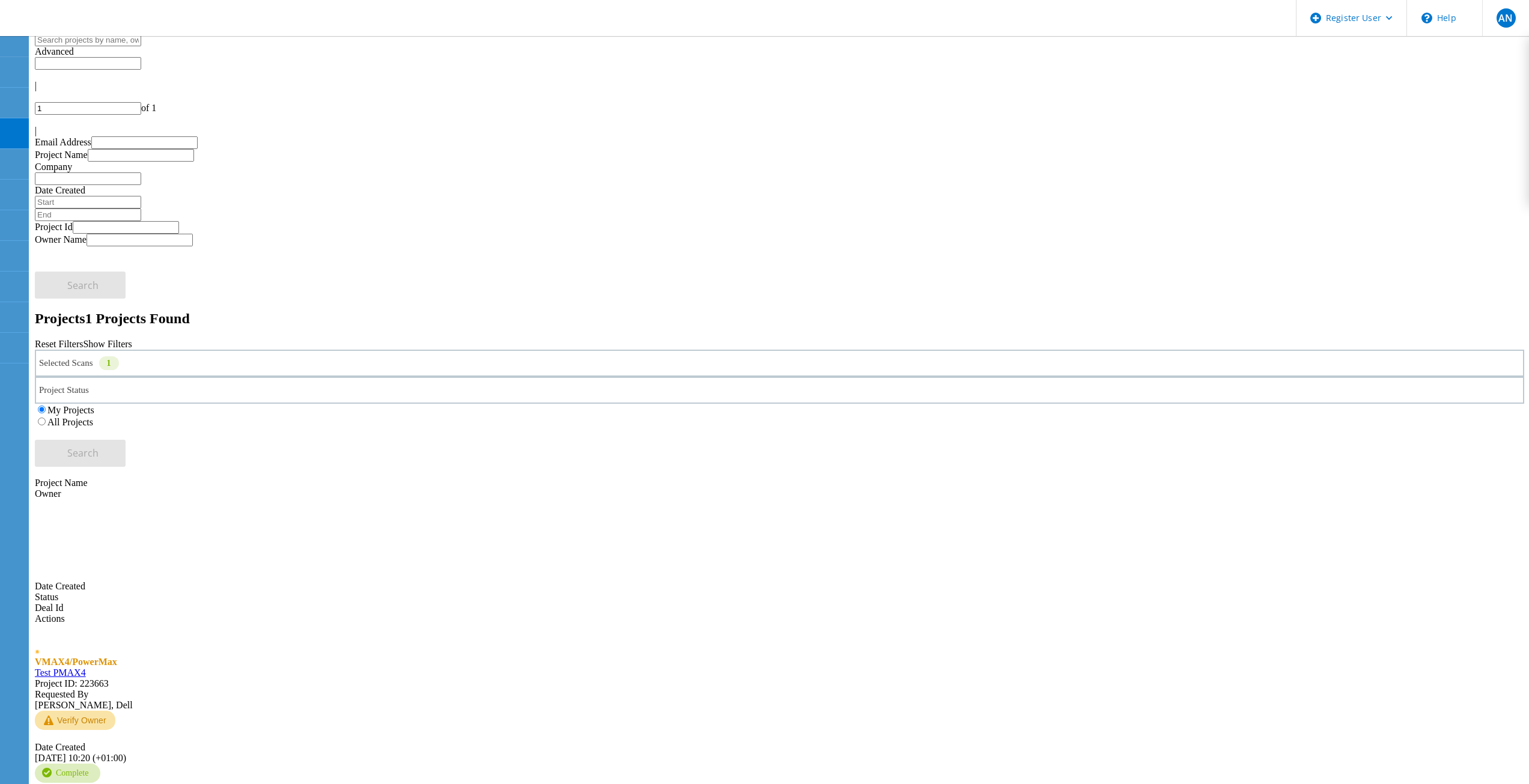
click at [93, 417] on label "All Projects" at bounding box center [70, 422] width 45 height 10
click at [45, 417] on input "All Projects" at bounding box center [41, 421] width 8 height 8
click at [271, 350] on div "Selected Scans 1" at bounding box center [779, 363] width 1489 height 27
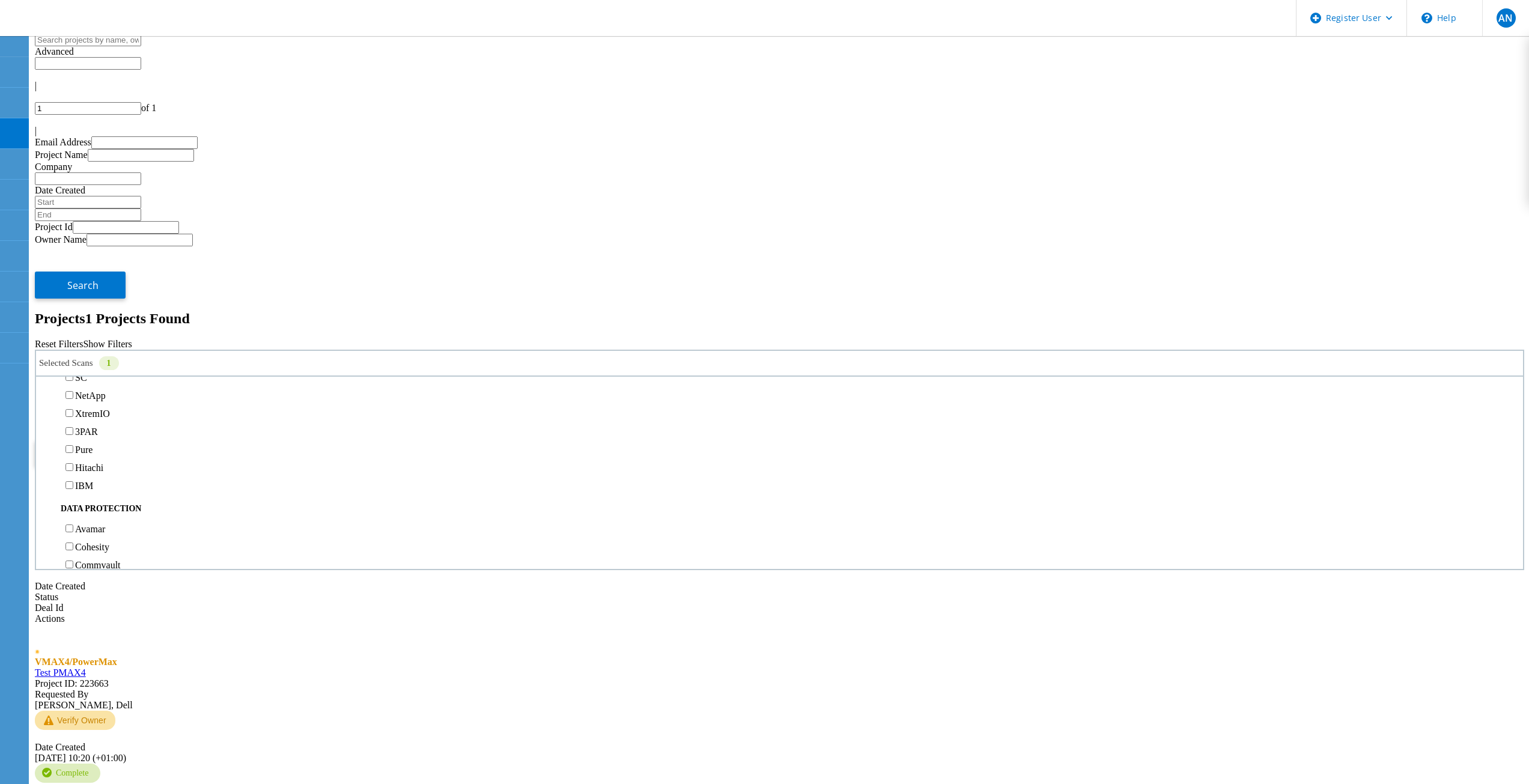
click at [114, 336] on label "VMAX4/PowerMax" at bounding box center [115, 341] width 79 height 10
click at [73, 337] on input "VMAX4/PowerMax" at bounding box center [69, 341] width 8 height 8
click at [126, 440] on button "Search" at bounding box center [80, 453] width 91 height 27
click at [1108, 340] on div "Reset Filters Show Filters" at bounding box center [779, 345] width 1489 height 11
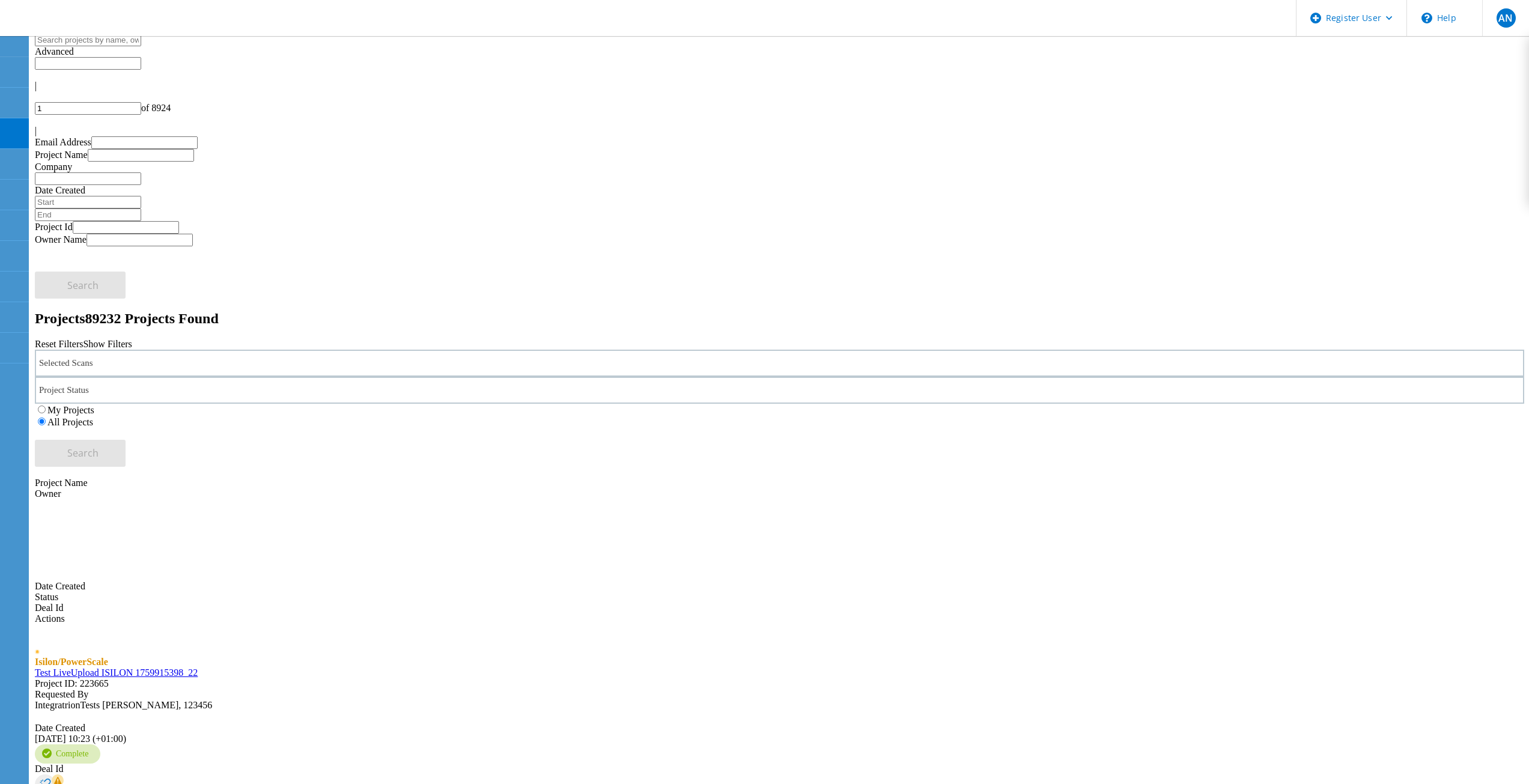
click at [1159, 339] on div "Reset Filters Show Filters" at bounding box center [779, 344] width 1489 height 11
drag, startPoint x: 235, startPoint y: 117, endPoint x: 236, endPoint y: 145, distance: 28.0
click at [235, 311] on h2 "Projects 89232 Projects Found" at bounding box center [779, 319] width 1489 height 16
click at [198, 668] on link "Test LiveUpload ISILON 1759915398_22" at bounding box center [116, 673] width 162 height 10
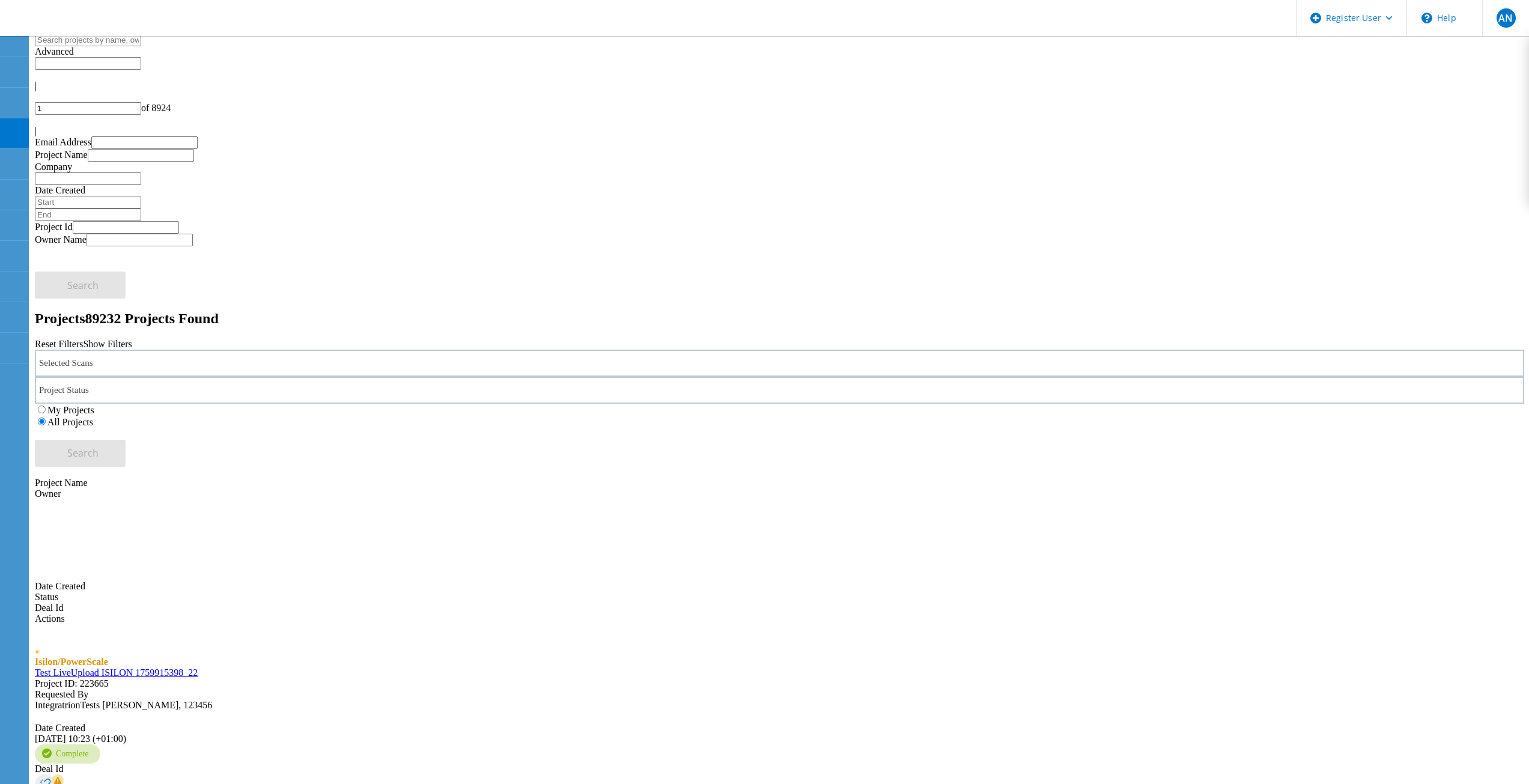
copy span "223606"
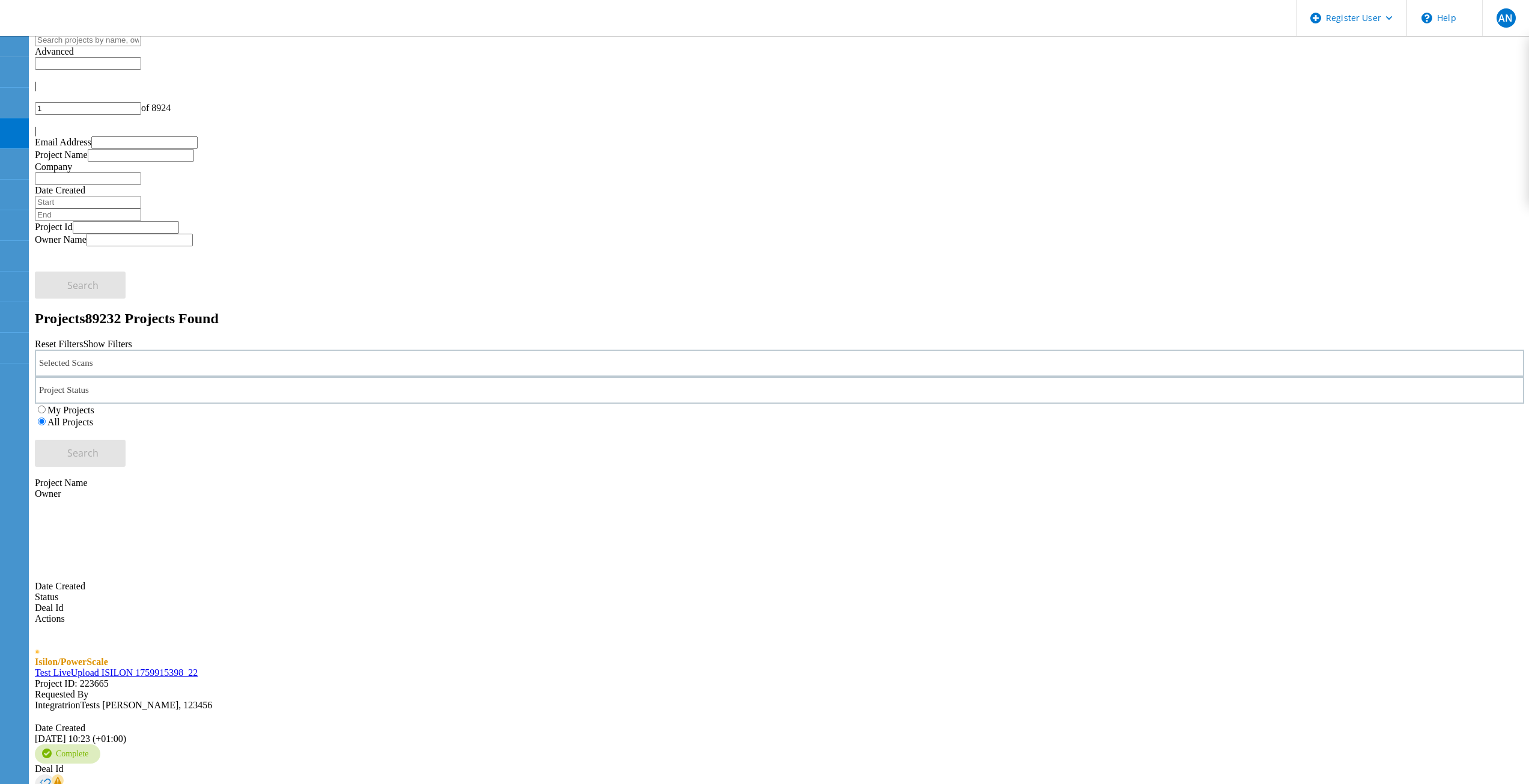
copy span "223664"
click at [109, 678] on span "Project ID: 223665" at bounding box center [72, 683] width 74 height 10
copy span "223665"
click at [105, 21] on icon at bounding box center [77, 19] width 129 height 25
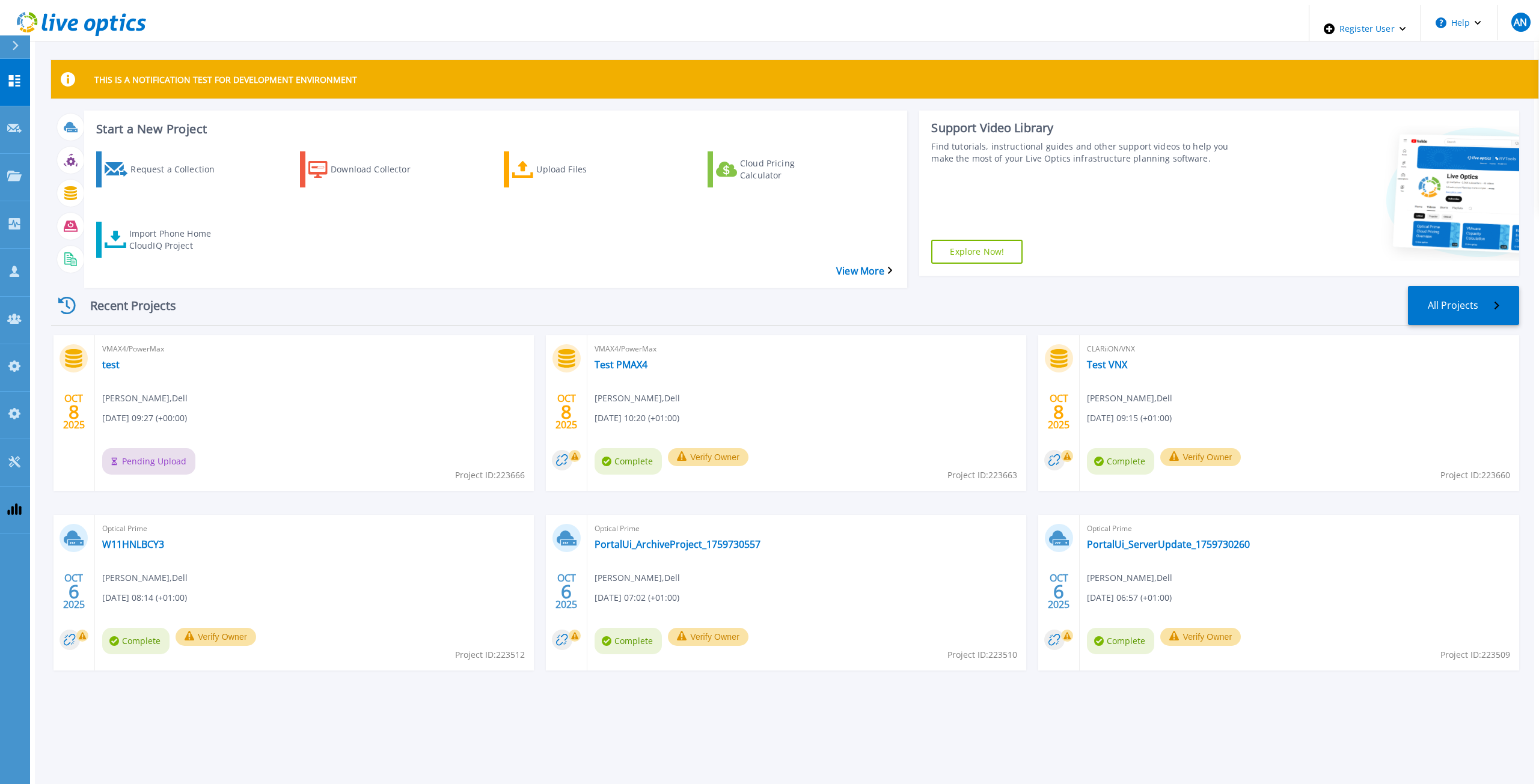
click at [510, 468] on span "Project ID: 223666" at bounding box center [490, 475] width 70 height 13
copy span "223666"
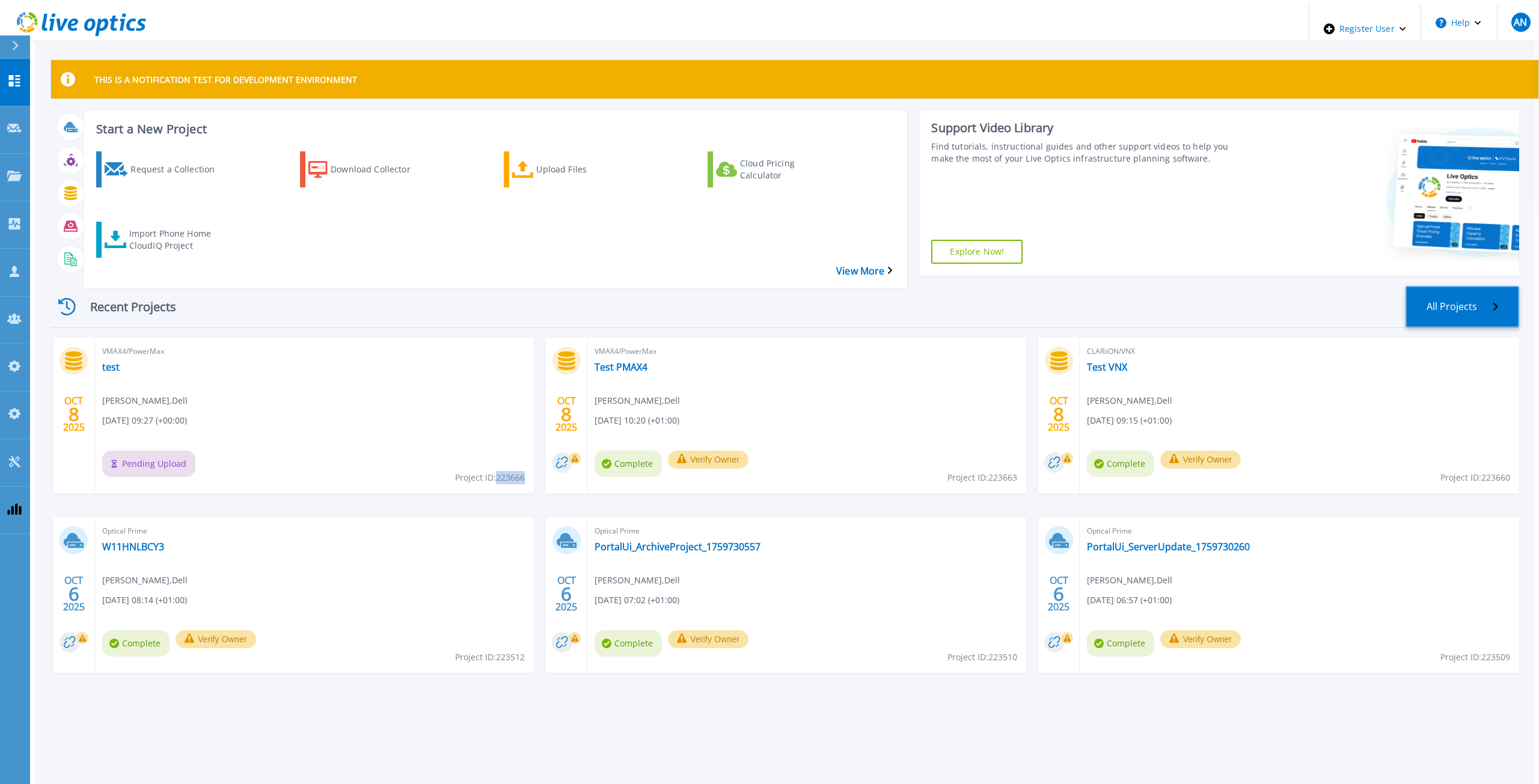
click at [1445, 292] on link "All Projects" at bounding box center [1462, 307] width 114 height 41
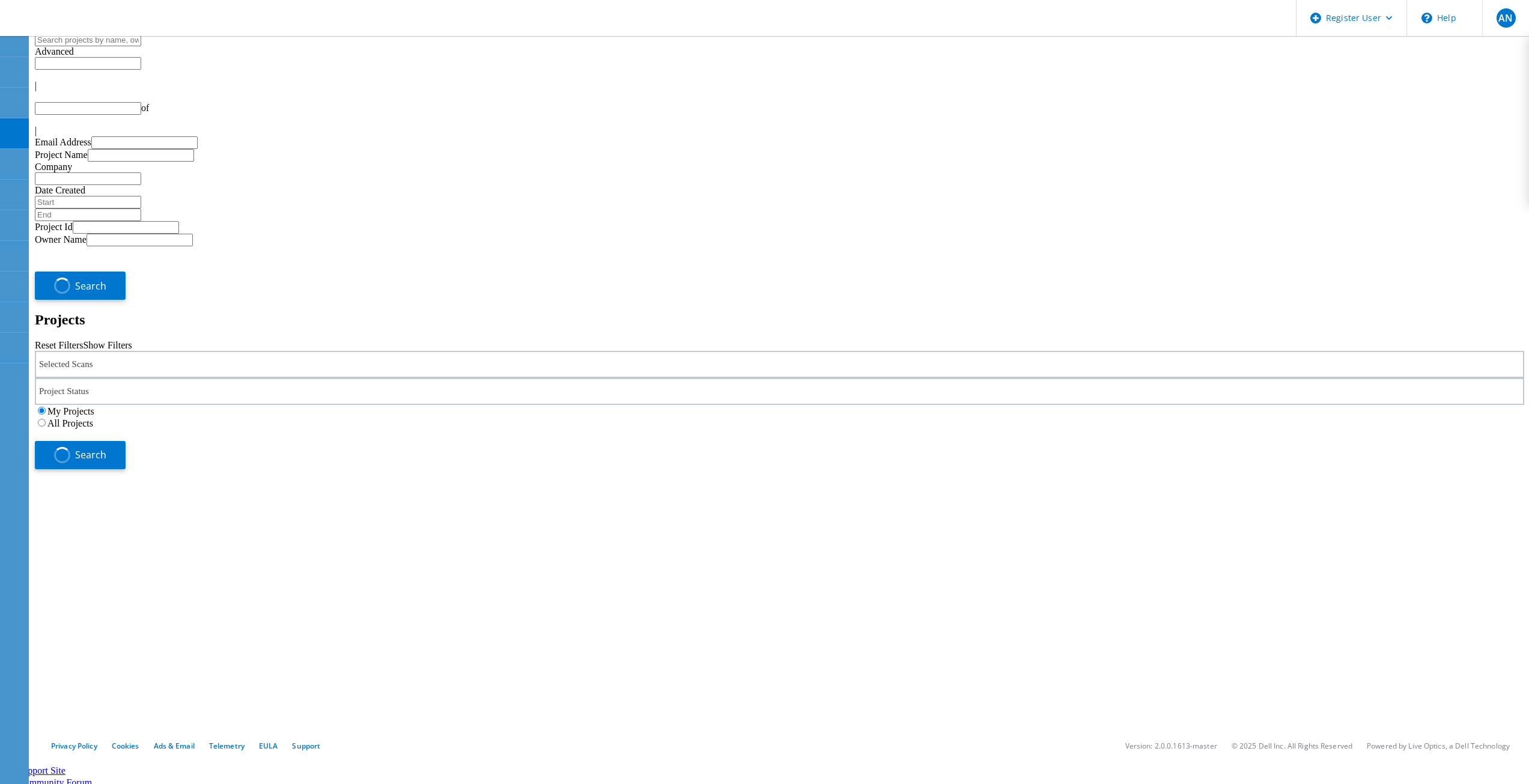
type input "1"
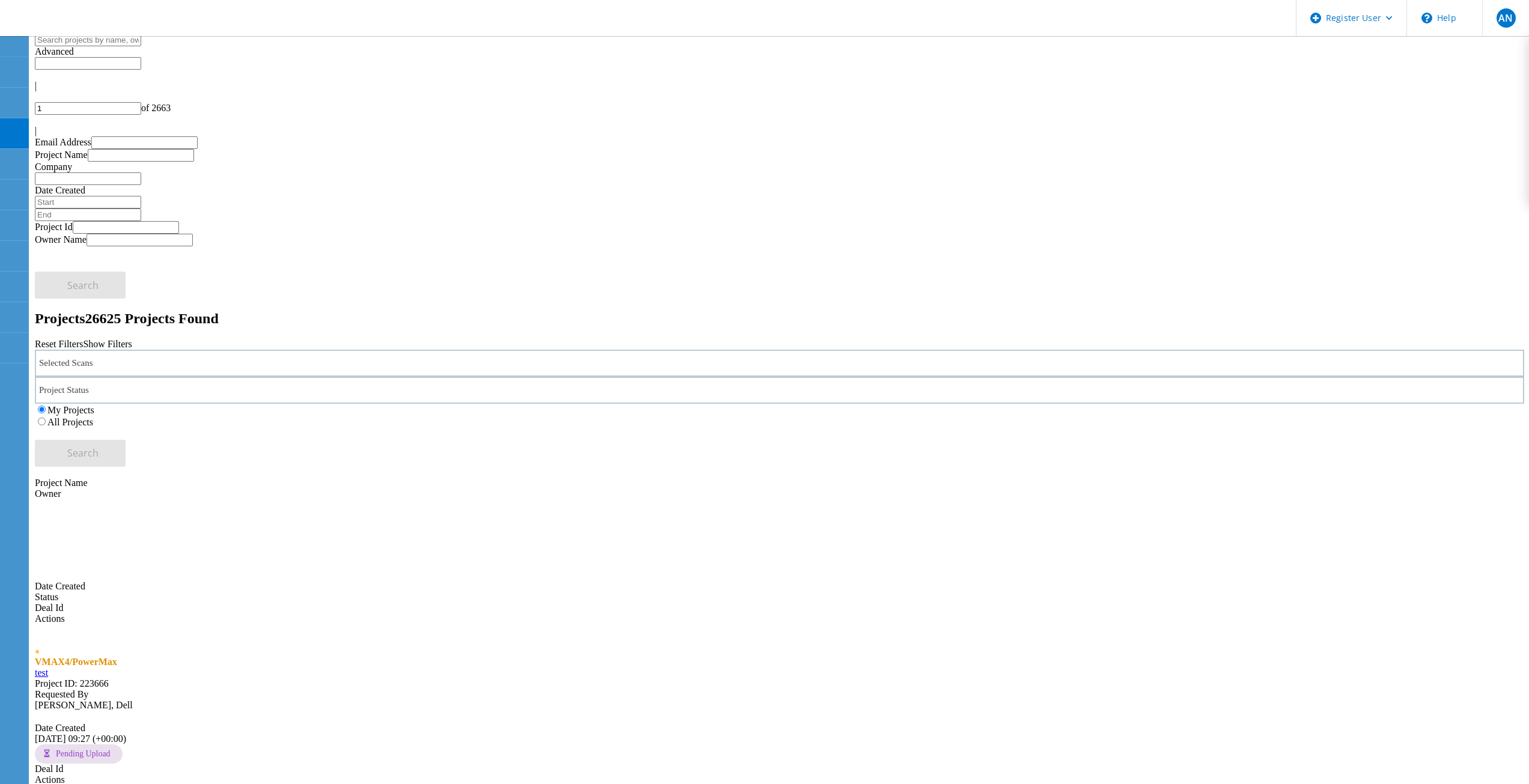
click at [483, 350] on div "Selected Scans Project Status In Progress Complete Published Anonymous Archived…" at bounding box center [779, 408] width 1489 height 117
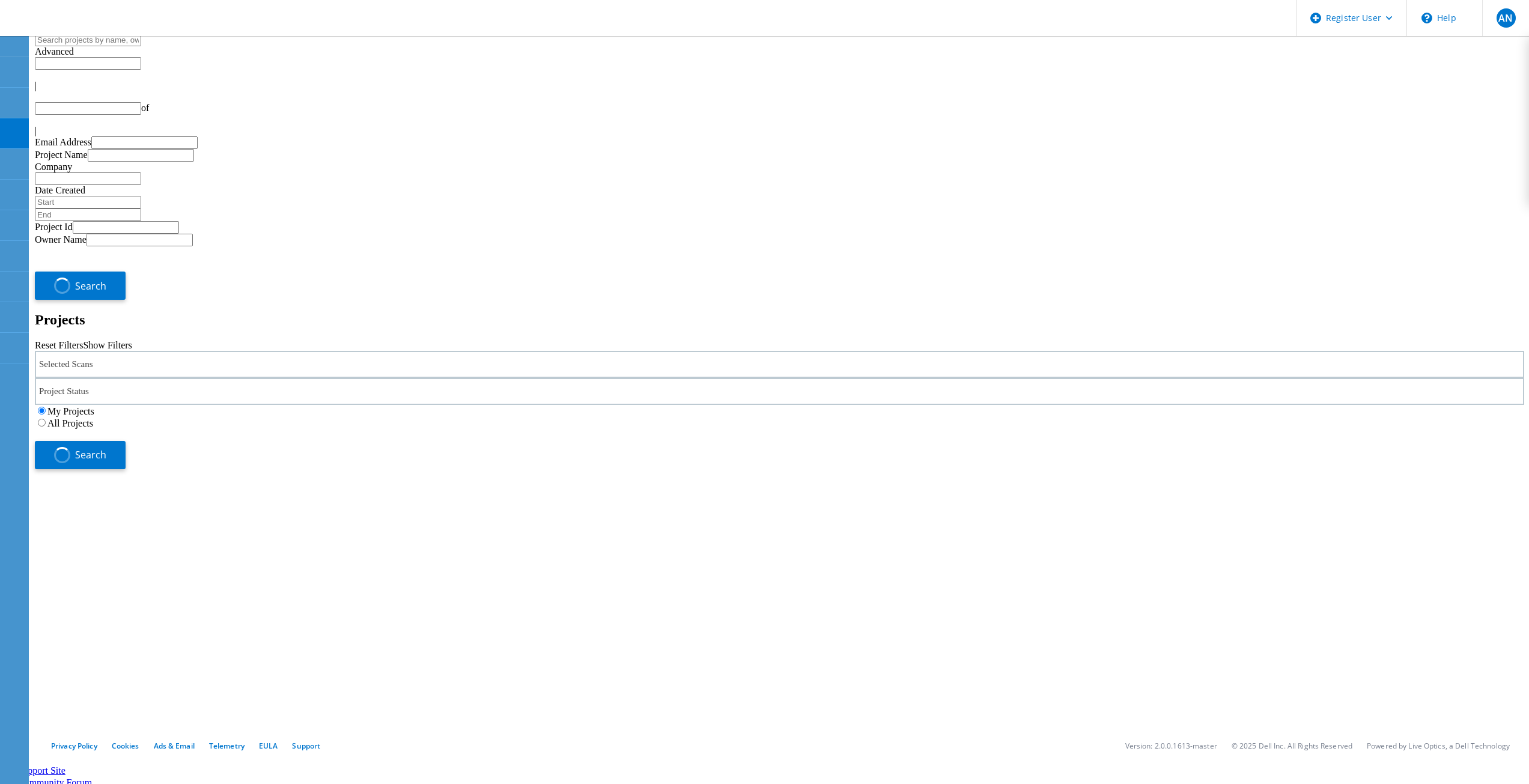
type input "1"
